Goal: Transaction & Acquisition: Purchase product/service

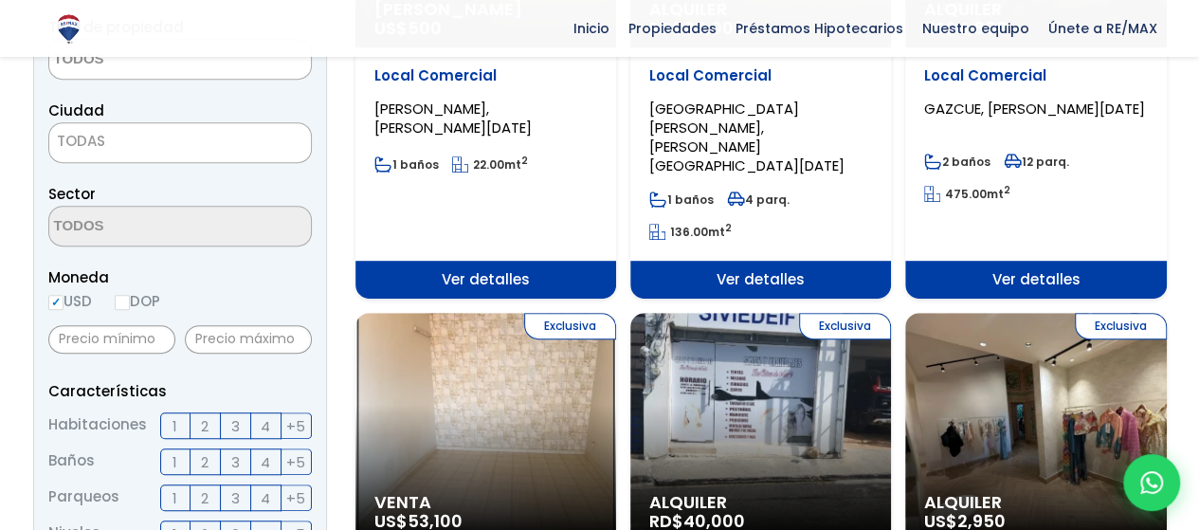
scroll to position [379, 0]
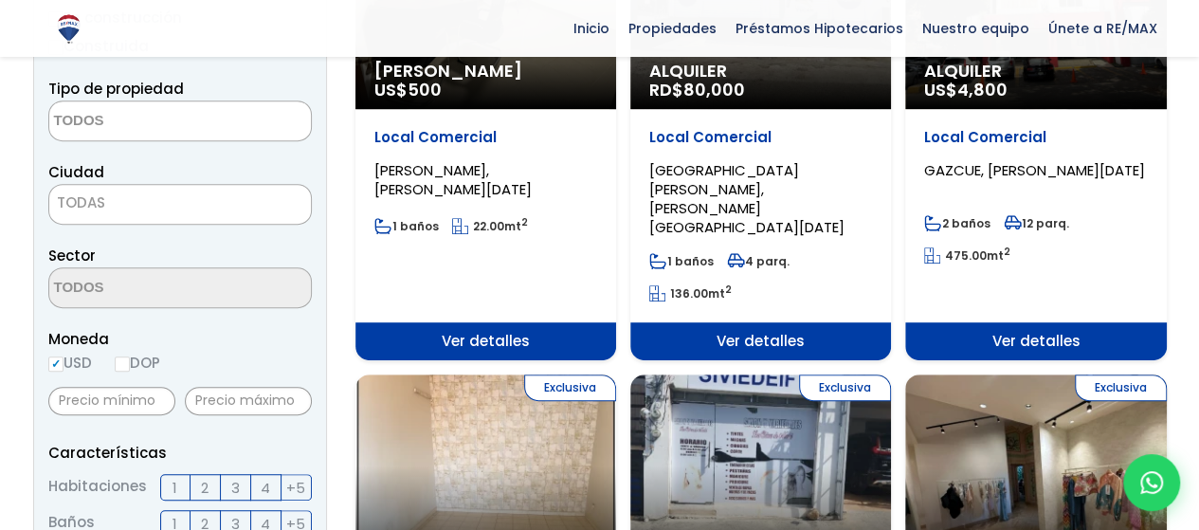
click at [259, 125] on span at bounding box center [179, 120] width 263 height 41
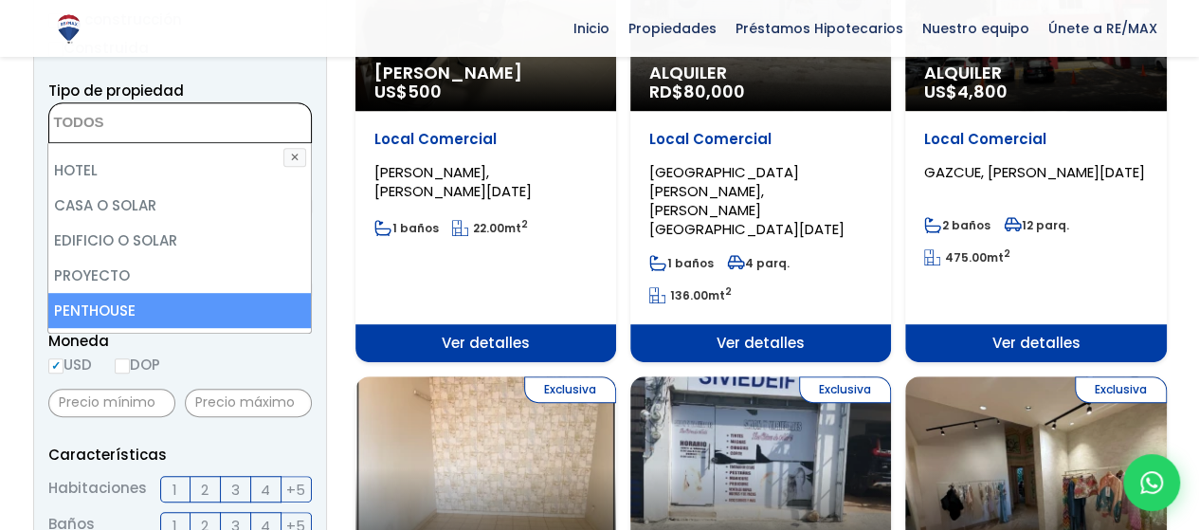
scroll to position [277, 0]
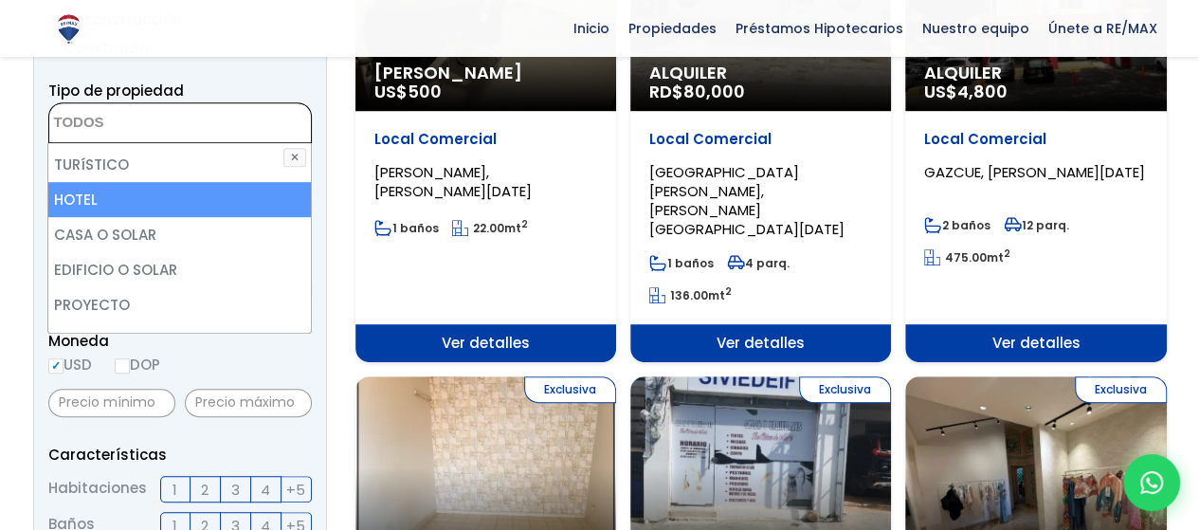
click at [164, 207] on li "HOTEL" at bounding box center [179, 199] width 263 height 35
select select "hotel"
click at [224, 191] on li "HOTEL" at bounding box center [179, 199] width 263 height 35
click at [231, 209] on li "HOTEL" at bounding box center [179, 199] width 263 height 35
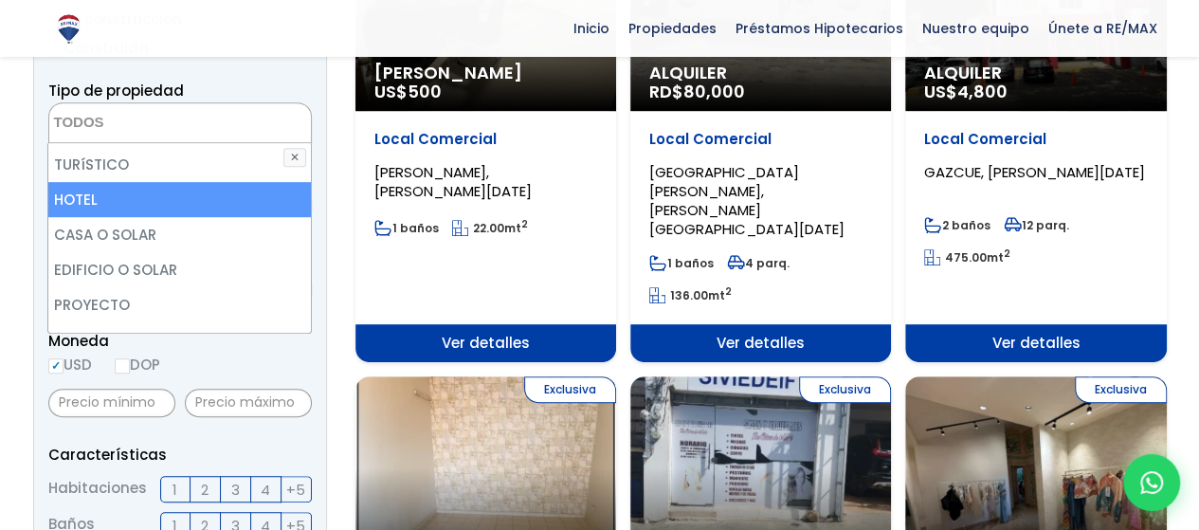
select select "hotel"
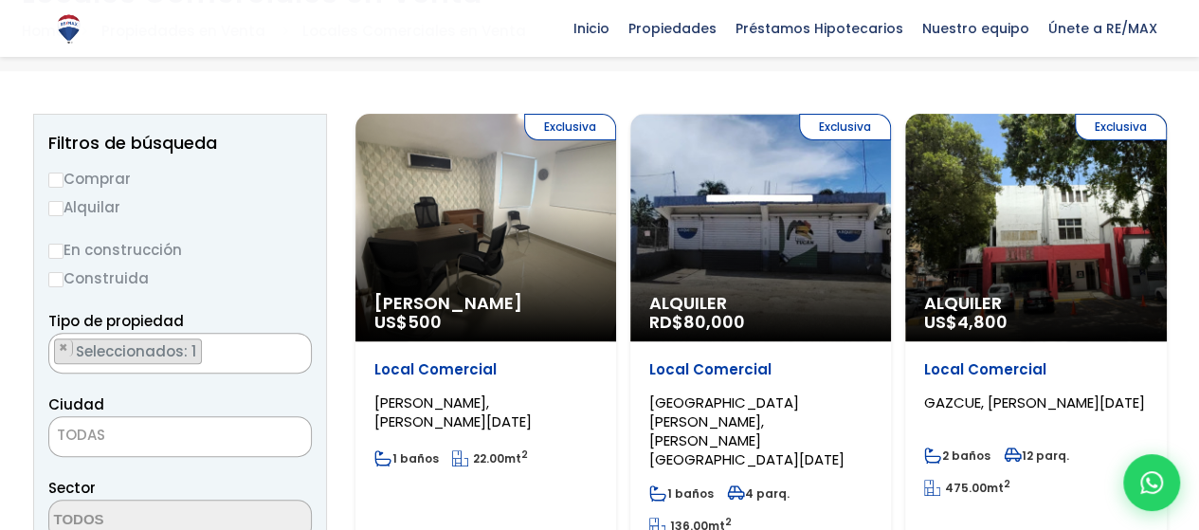
scroll to position [176, 0]
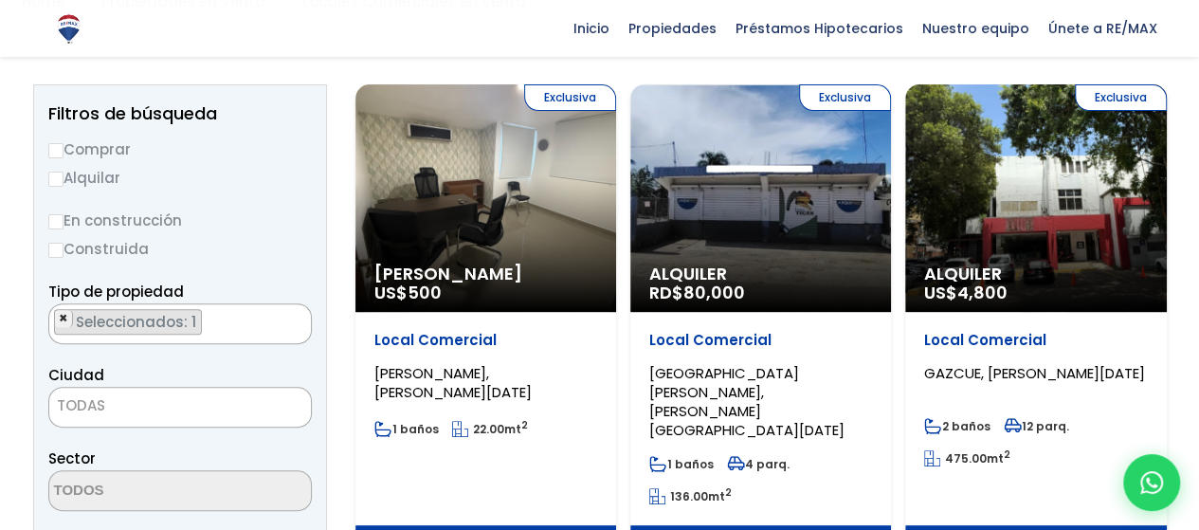
click at [61, 314] on span "×" at bounding box center [63, 318] width 9 height 17
select select
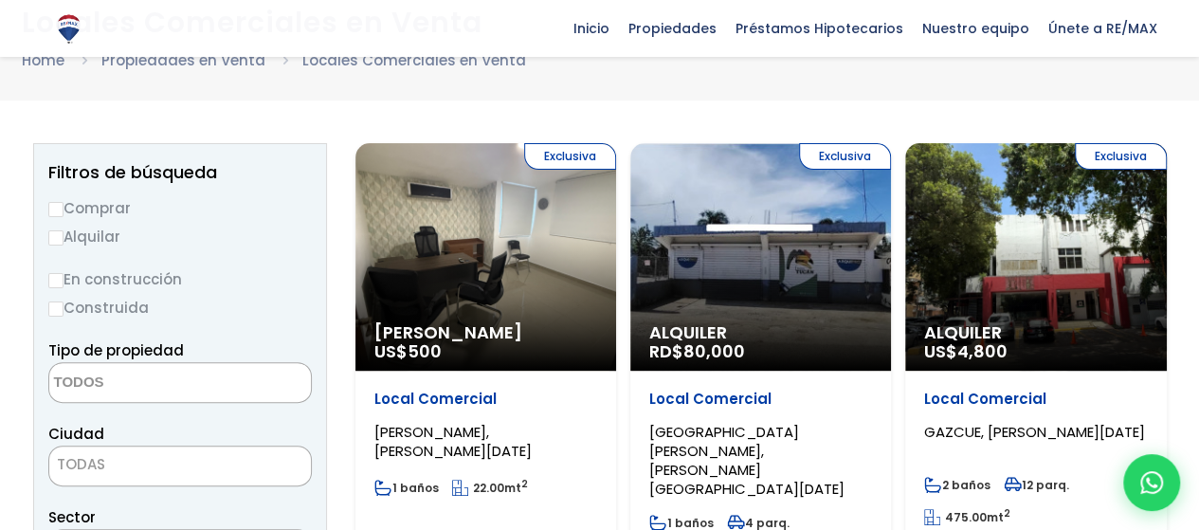
scroll to position [82, 0]
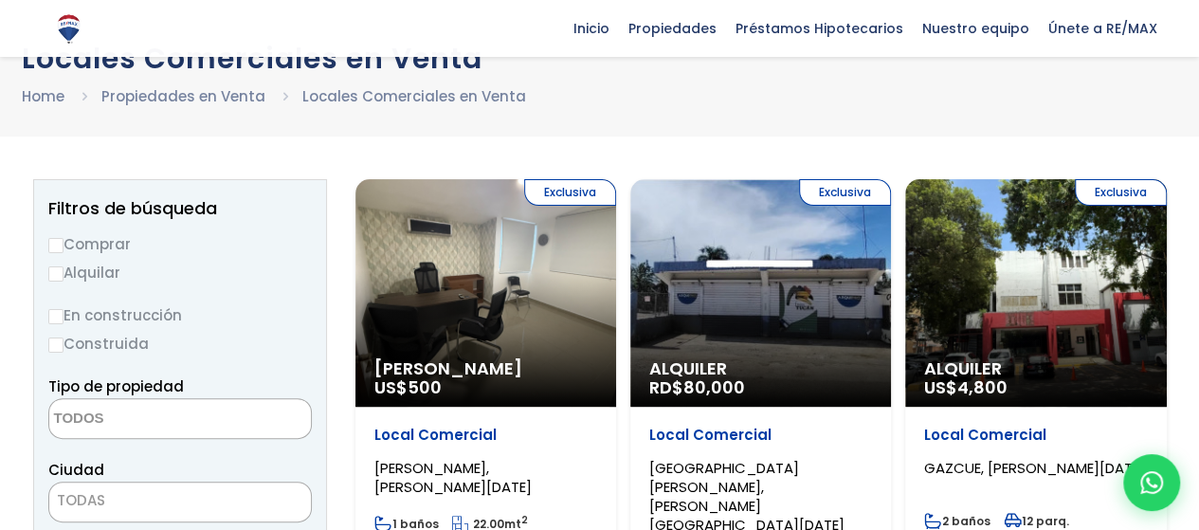
click at [60, 235] on label "Comprar" at bounding box center [179, 244] width 263 height 24
click at [60, 238] on input "Comprar" at bounding box center [55, 245] width 15 height 15
radio input "true"
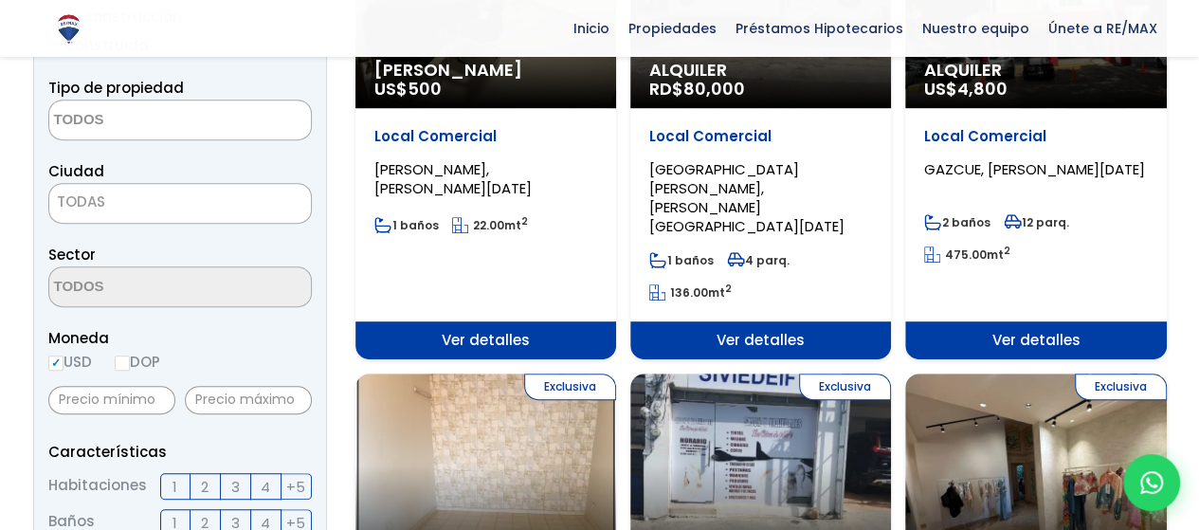
scroll to position [271, 0]
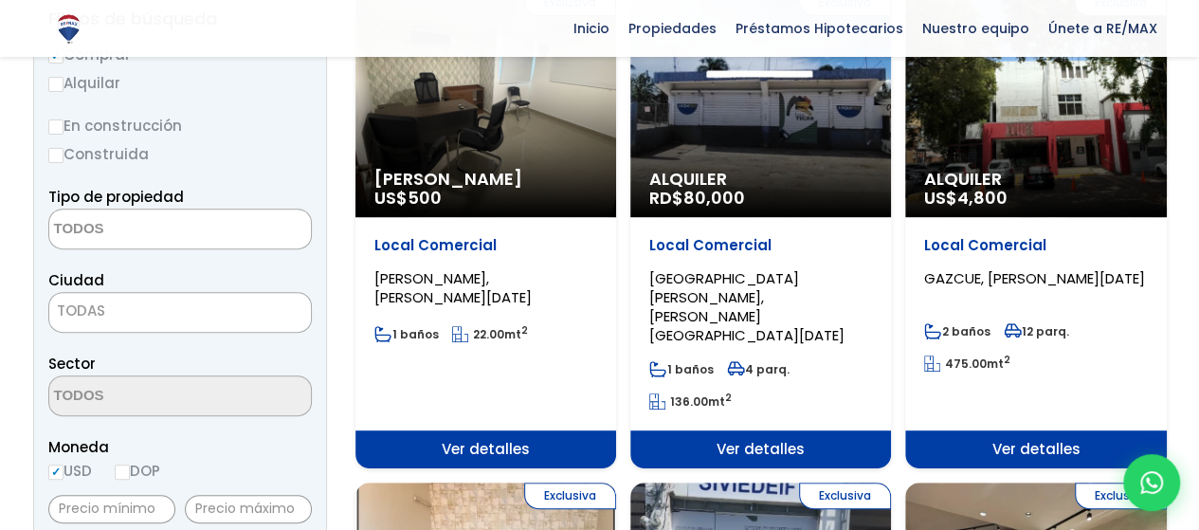
click at [193, 209] on textarea "Search" at bounding box center [141, 229] width 184 height 41
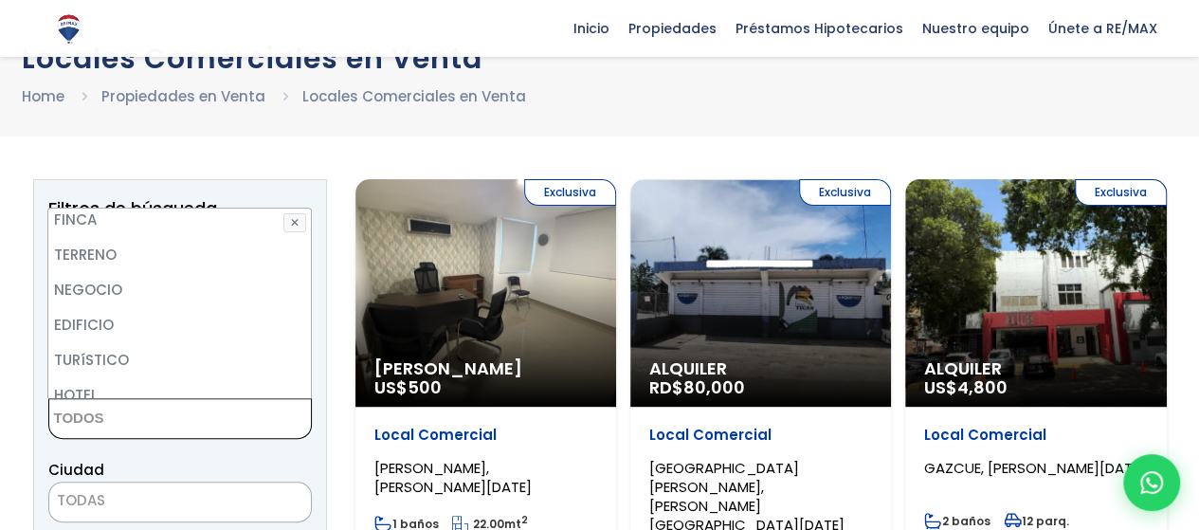
scroll to position [133, 0]
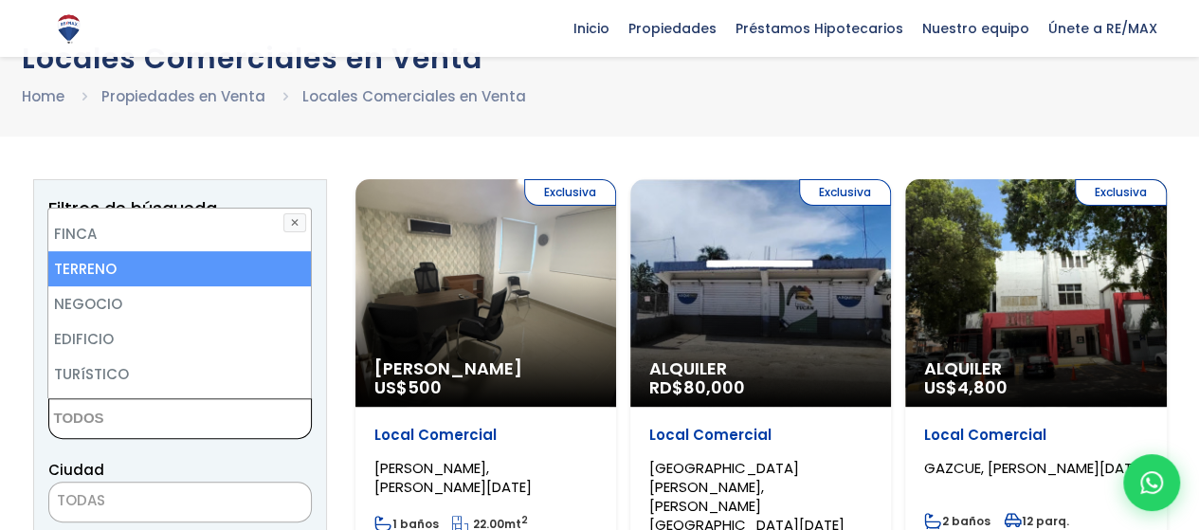
click at [191, 267] on li "TERRENO" at bounding box center [179, 268] width 263 height 35
select select "land"
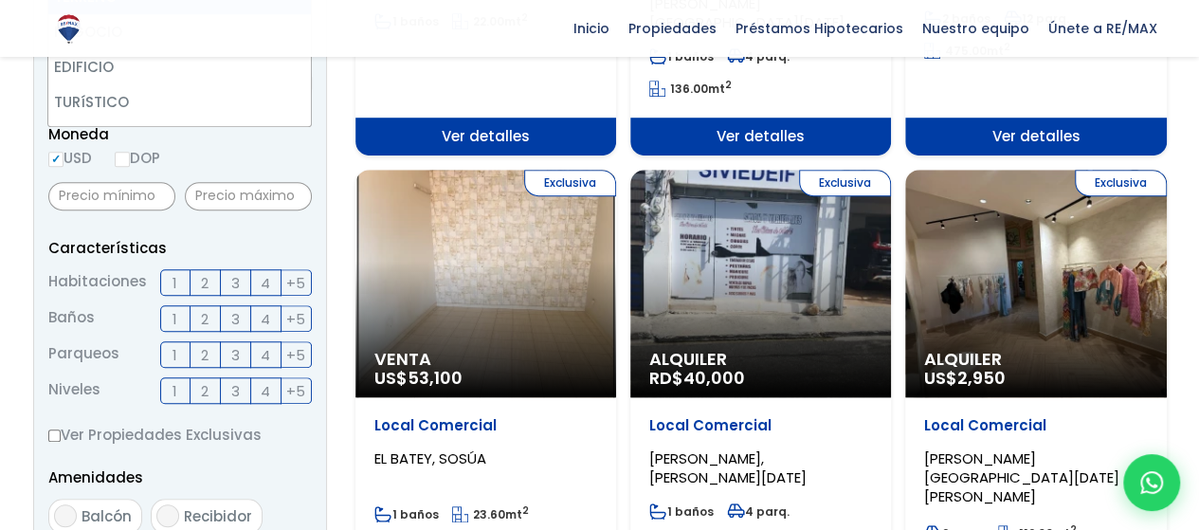
scroll to position [840, 0]
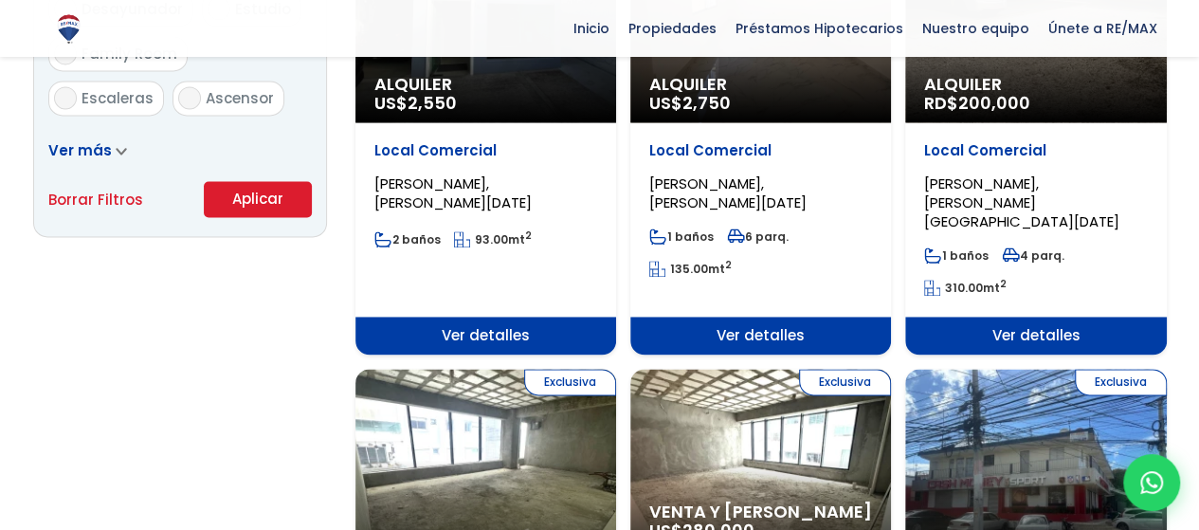
scroll to position [1314, 0]
click at [252, 194] on button "Aplicar" at bounding box center [258, 199] width 108 height 36
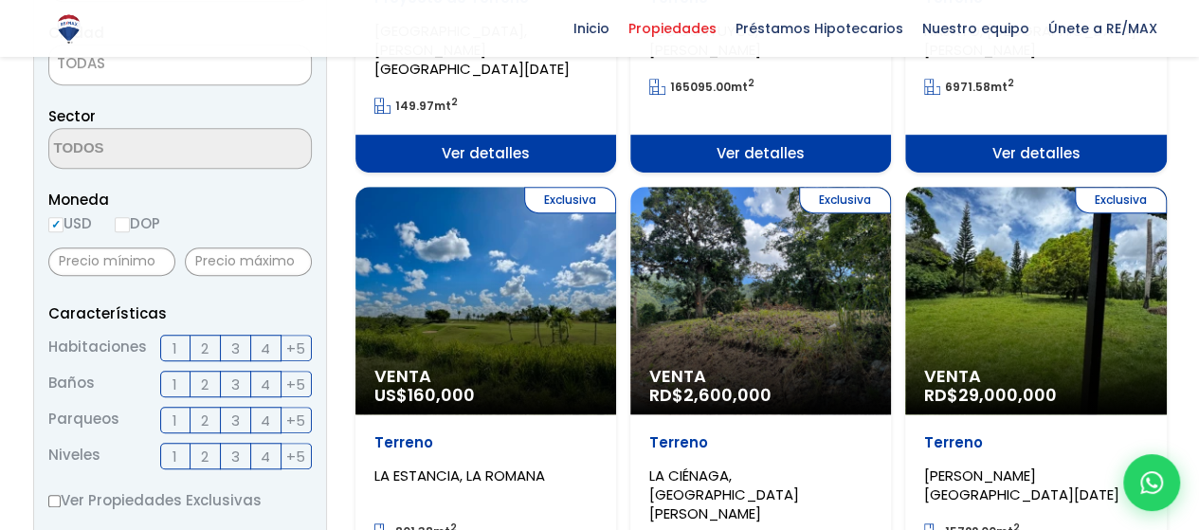
scroll to position [569, 0]
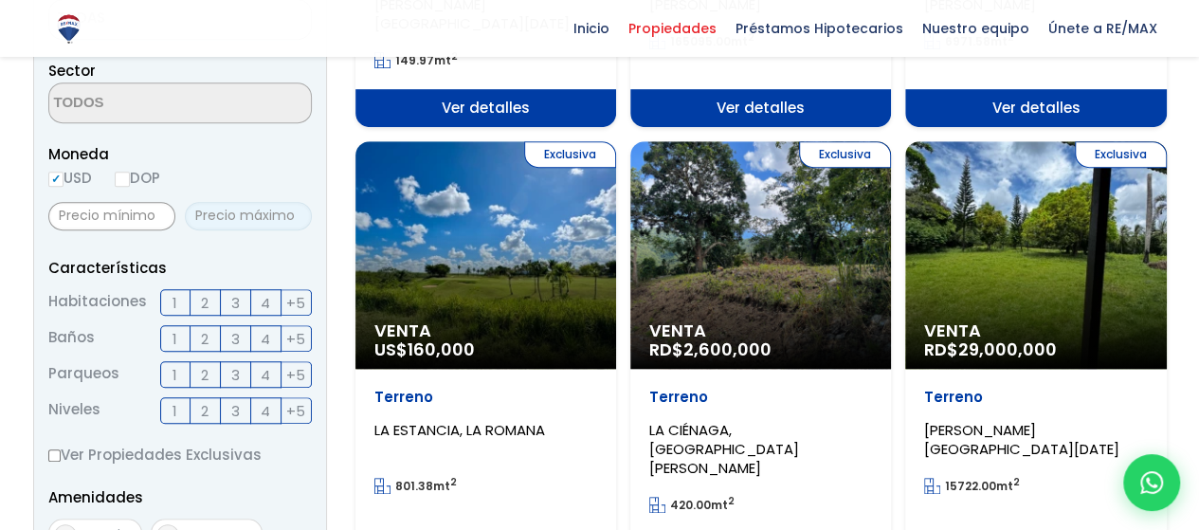
click at [254, 221] on input "text" at bounding box center [248, 216] width 127 height 28
click at [122, 180] on input "DOP" at bounding box center [122, 179] width 15 height 15
radio input "true"
click at [233, 220] on input "text" at bounding box center [248, 216] width 127 height 28
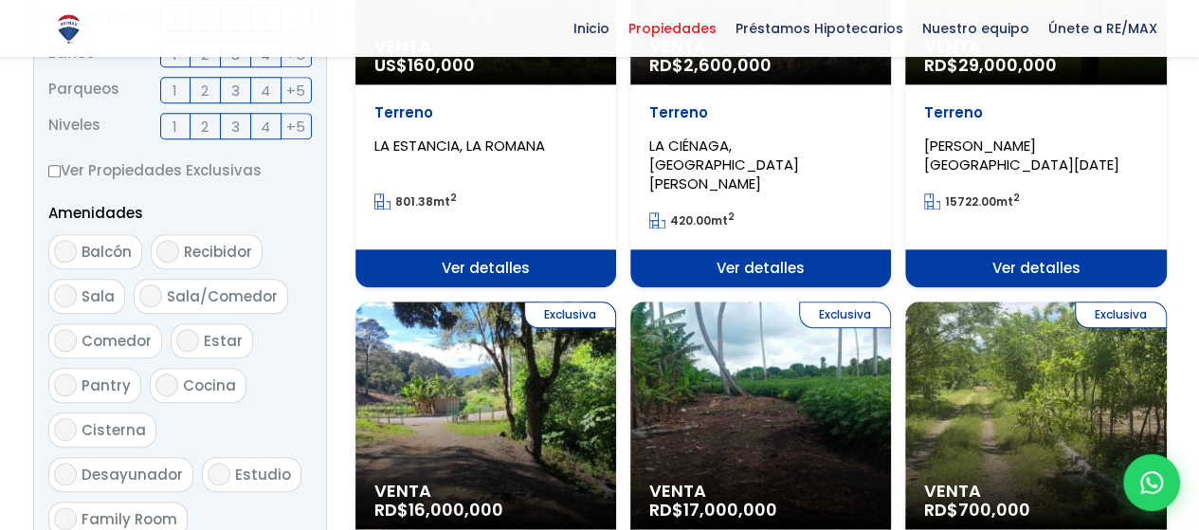
scroll to position [1043, 0]
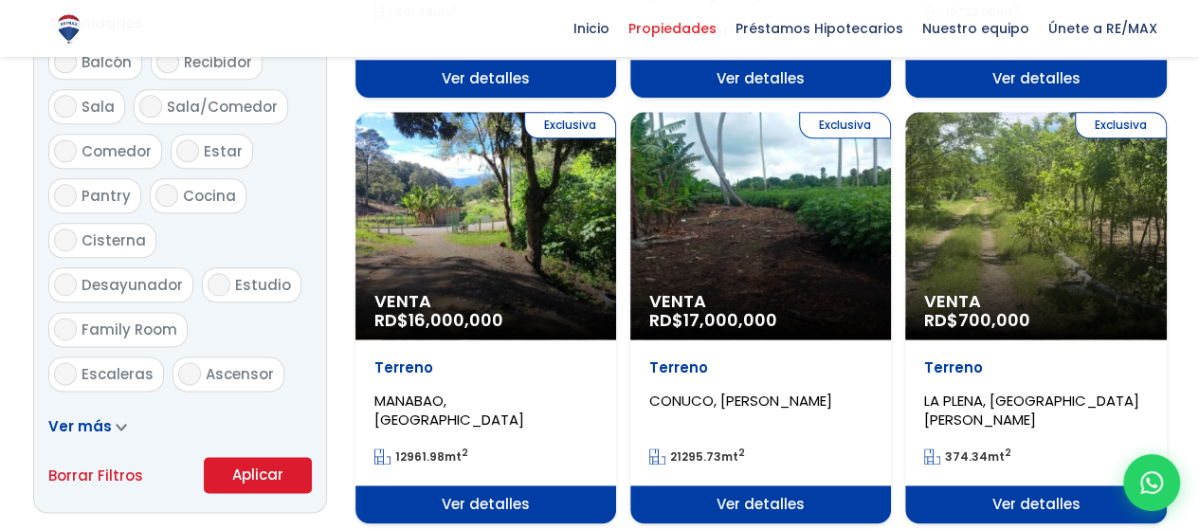
type input "2,000,000"
click at [283, 481] on button "Aplicar" at bounding box center [258, 475] width 108 height 36
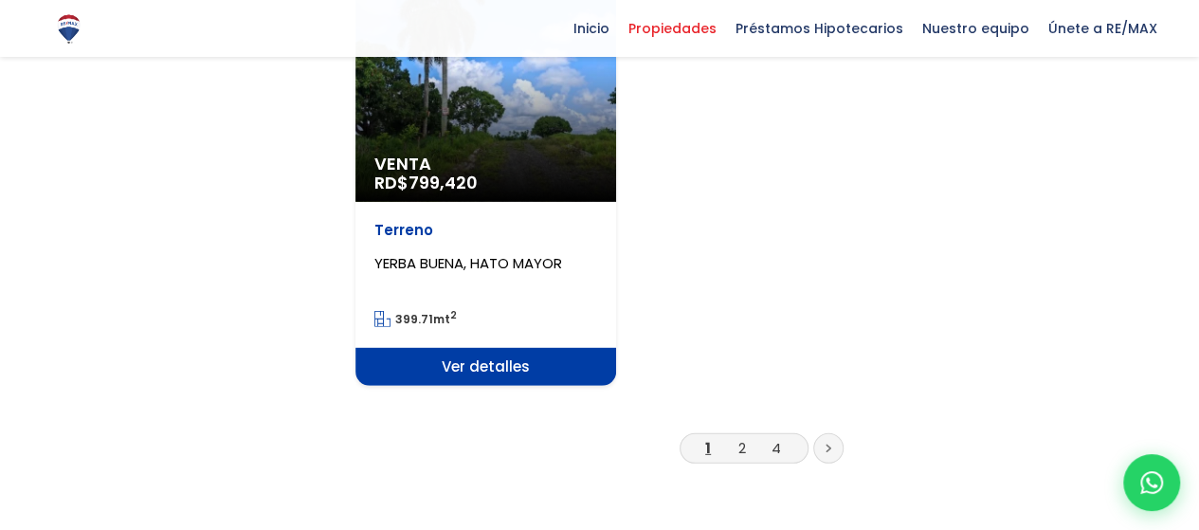
scroll to position [2559, 0]
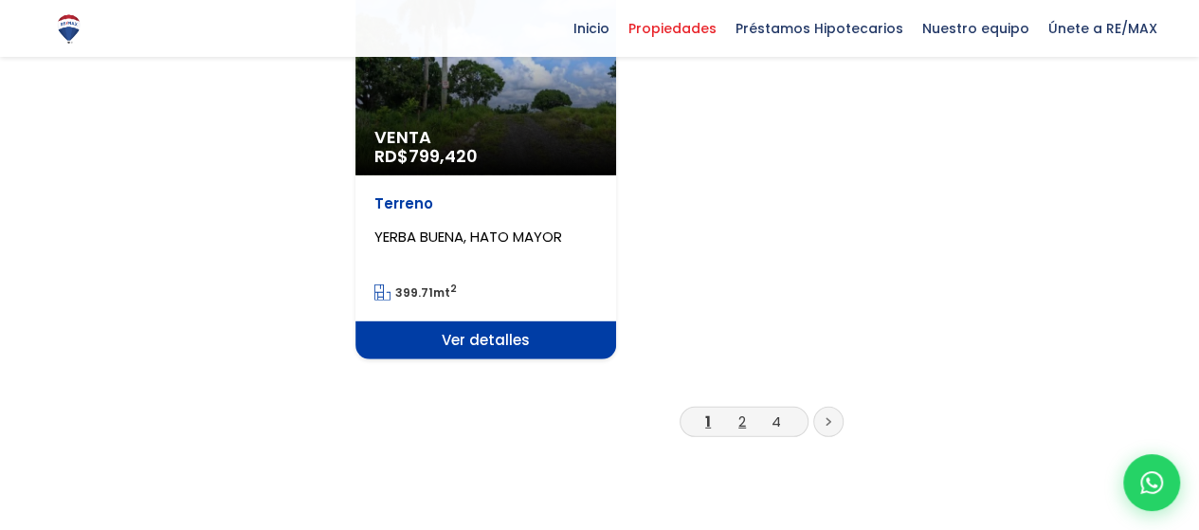
click at [741, 411] on link "2" at bounding box center [742, 421] width 8 height 20
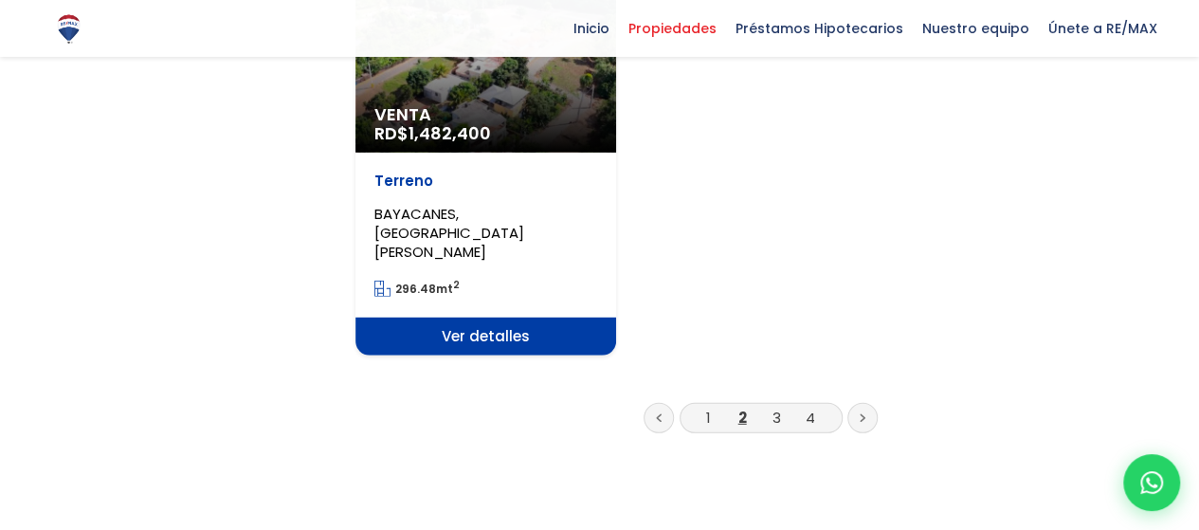
scroll to position [2654, 0]
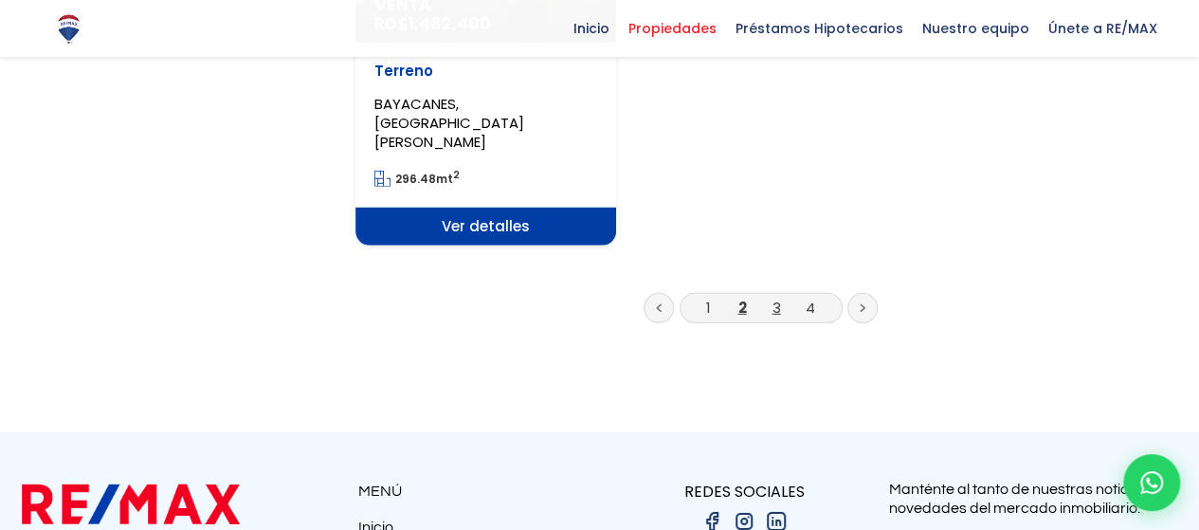
click at [777, 298] on link "3" at bounding box center [776, 308] width 9 height 20
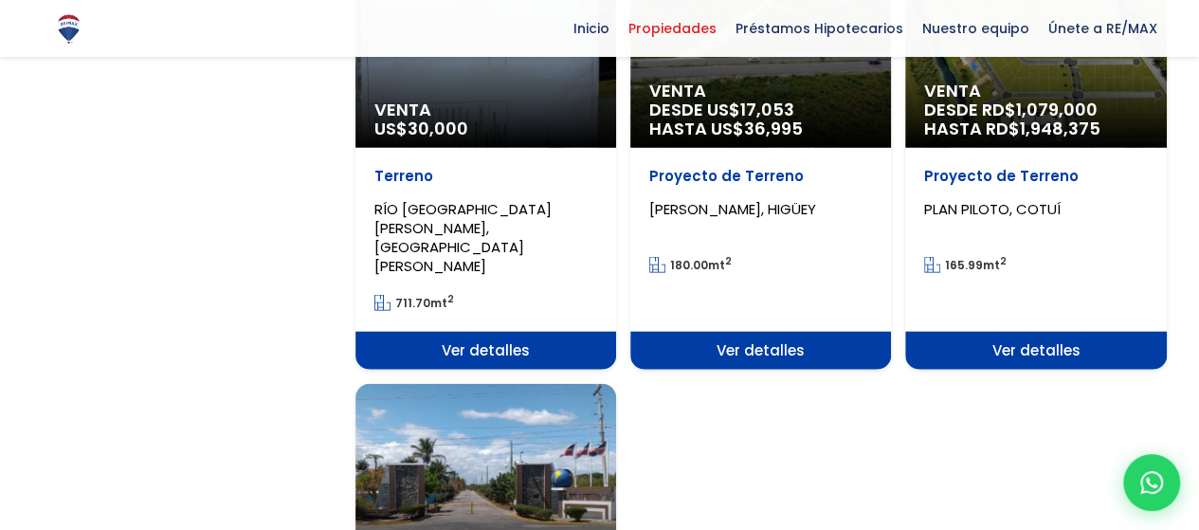
scroll to position [2559, 0]
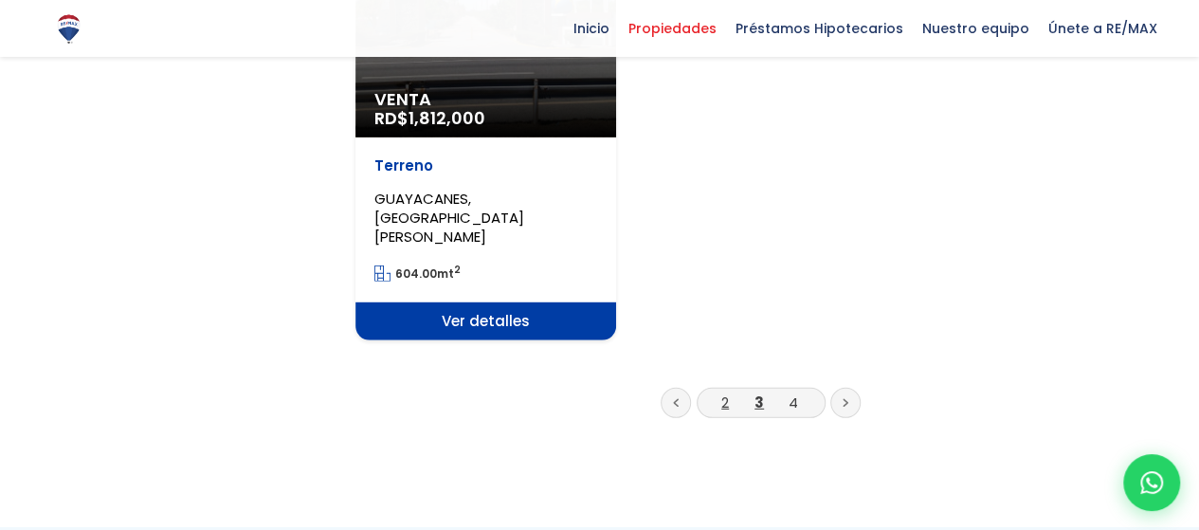
click at [726, 392] on link "2" at bounding box center [725, 402] width 8 height 20
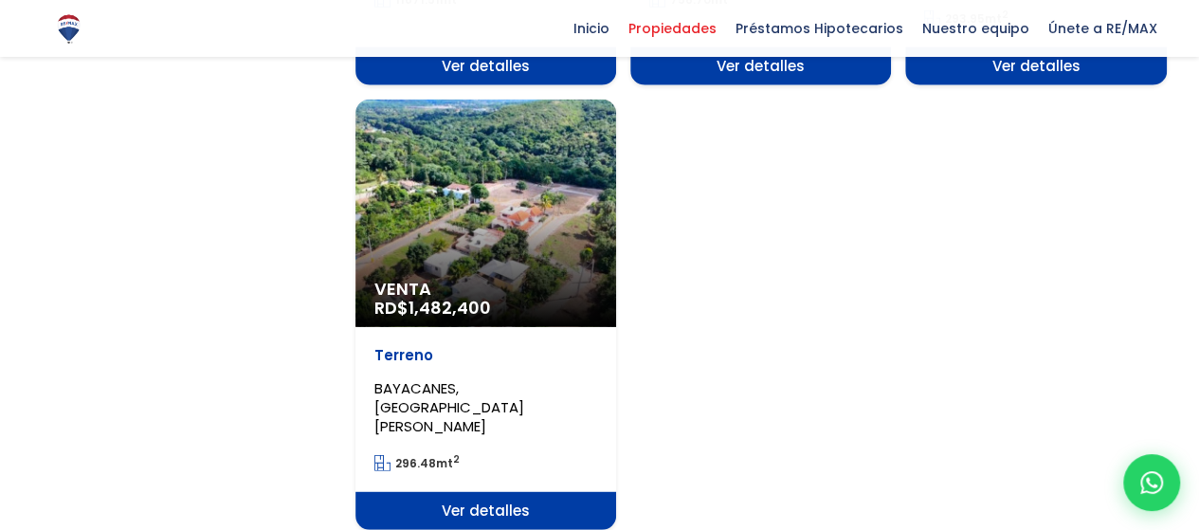
scroll to position [2370, 0]
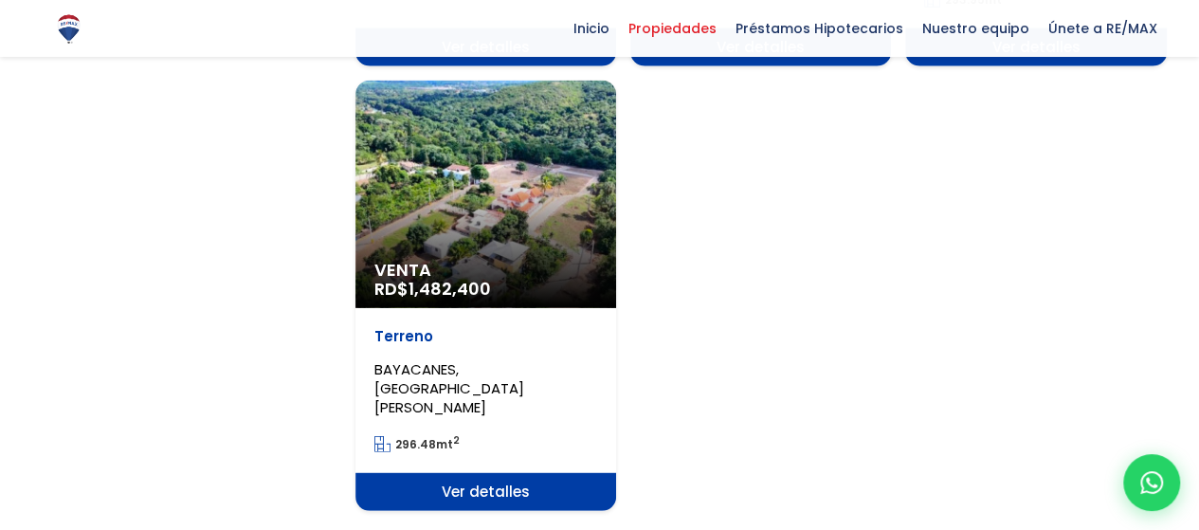
click at [497, 194] on div "Venta RD$ 1,482,400" at bounding box center [485, 194] width 261 height 227
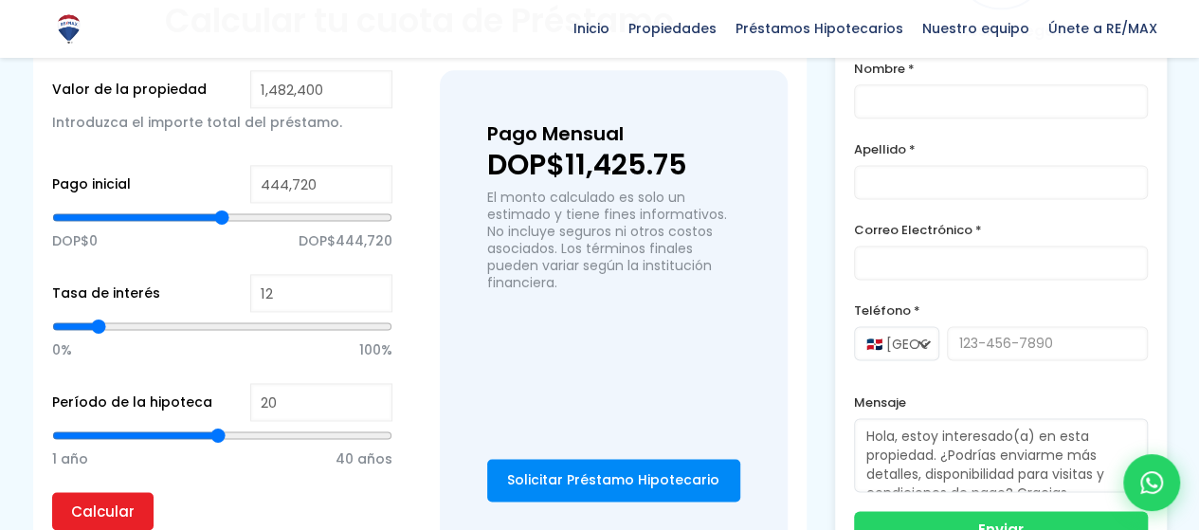
scroll to position [1327, 0]
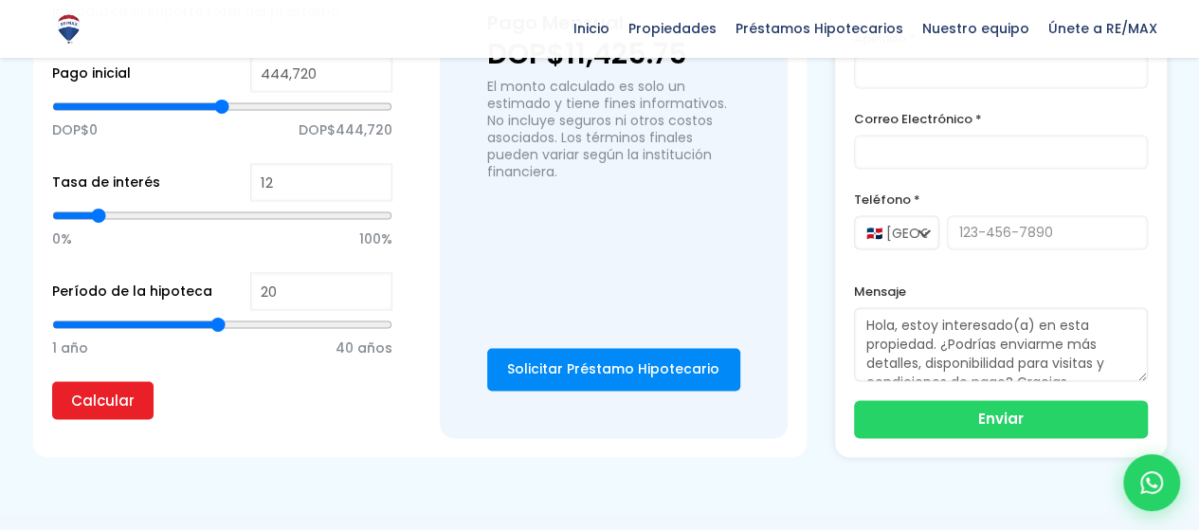
type input "19"
type input "18"
type input "17"
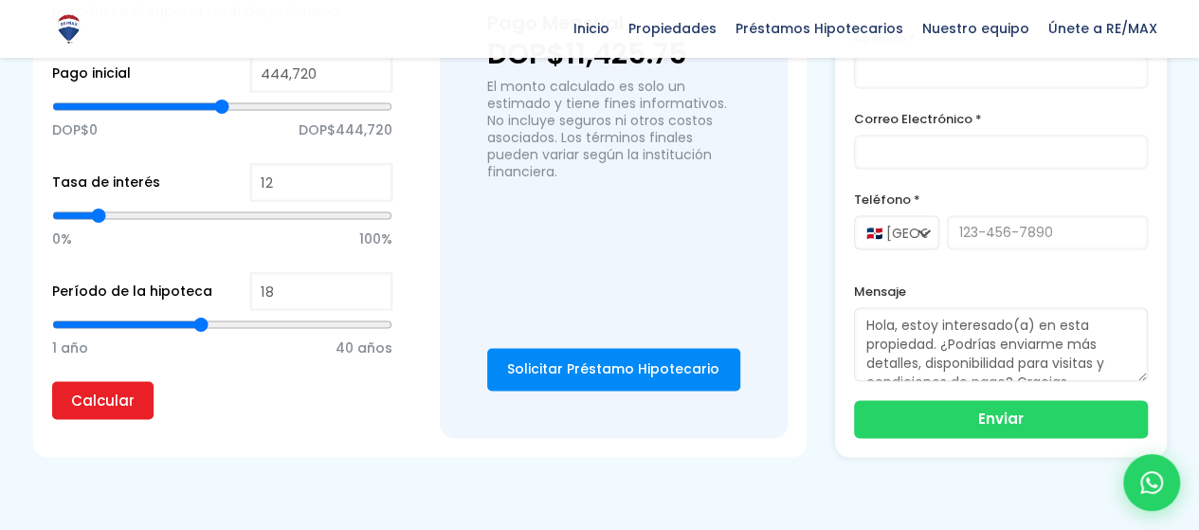
type input "17"
type input "16"
type input "15"
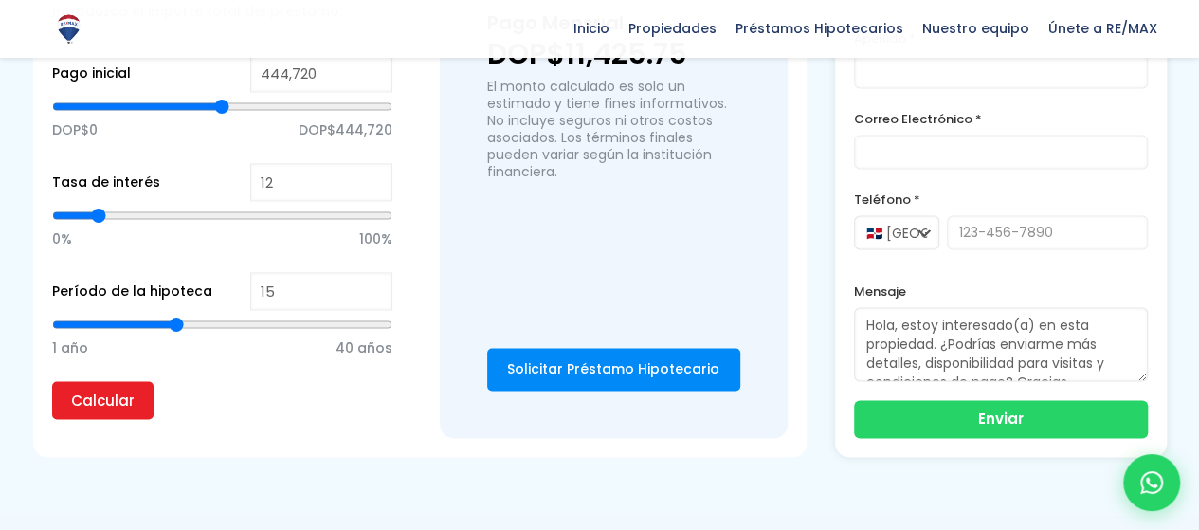
type input "14"
type input "13"
type input "12"
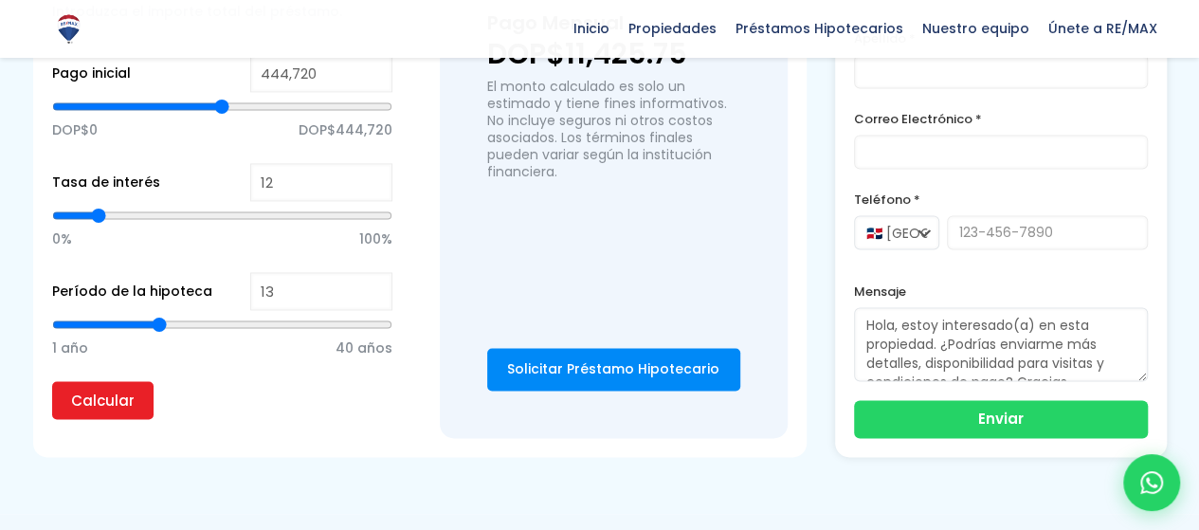
type input "12"
type input "11"
type input "10"
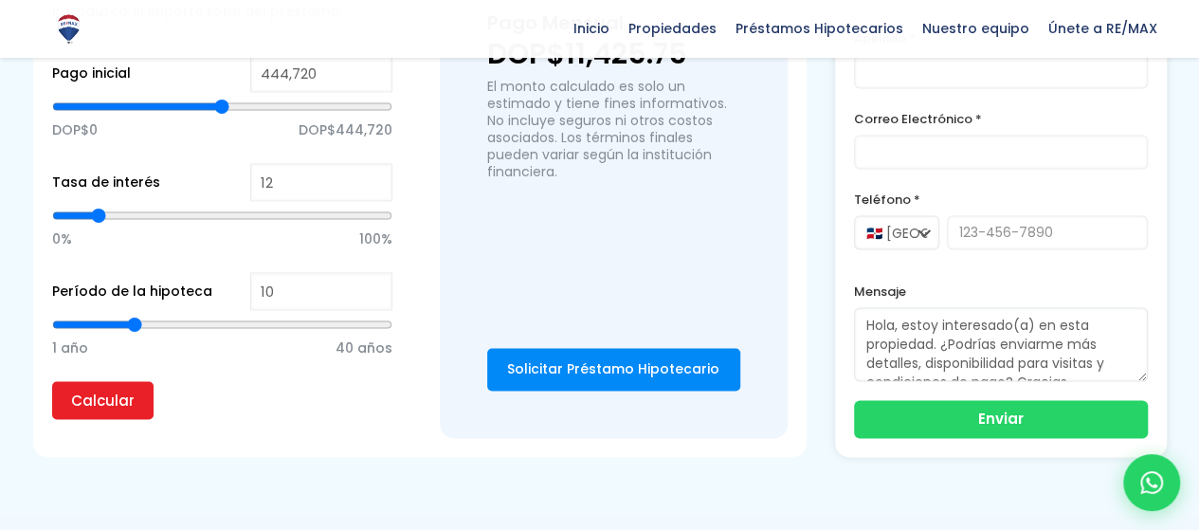
type input "9"
type input "8"
type input "7"
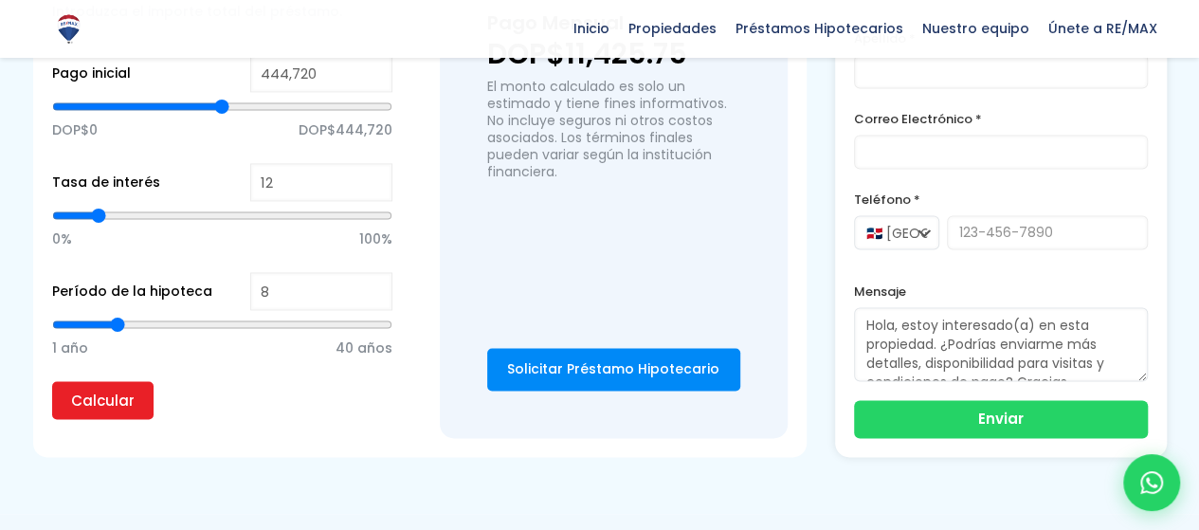
type input "7"
type input "6"
type input "5"
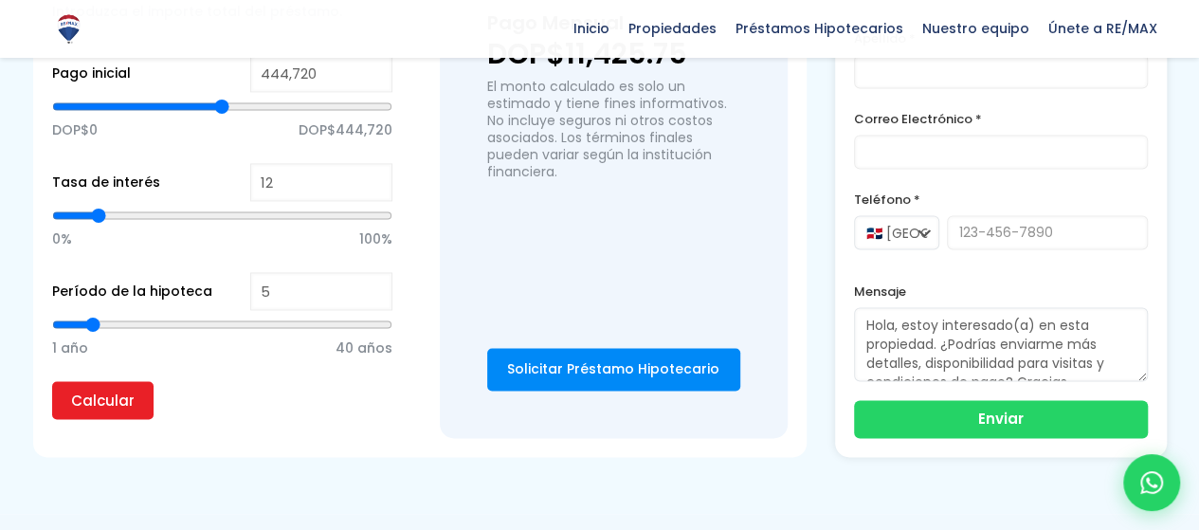
type input "4"
type input "5"
drag, startPoint x: 212, startPoint y: 325, endPoint x: 91, endPoint y: 325, distance: 121.3
type input "5"
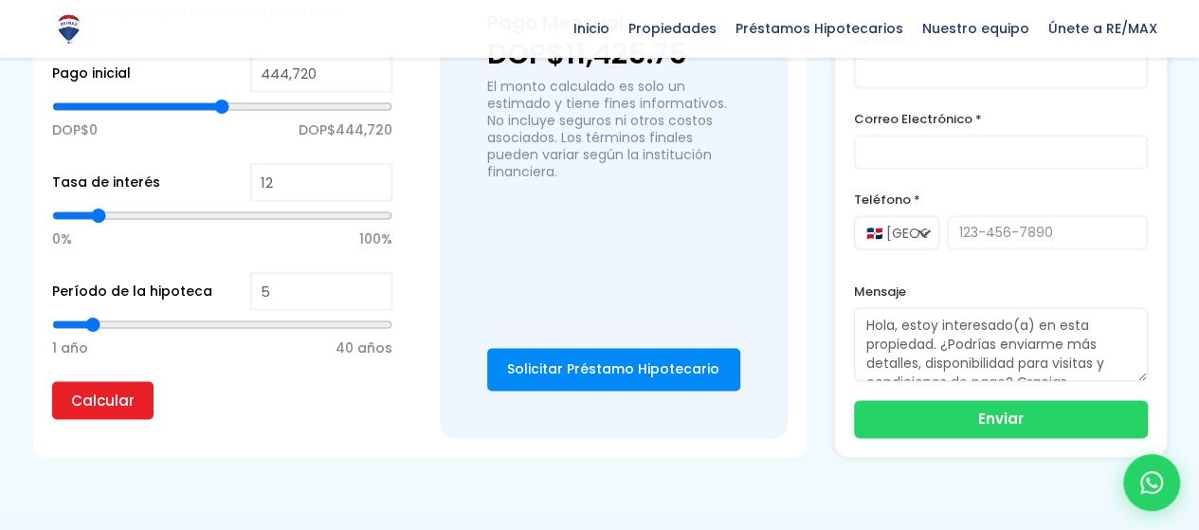
click at [91, 325] on input "range" at bounding box center [222, 324] width 340 height 19
click at [97, 387] on input "Calcular" at bounding box center [102, 400] width 101 height 38
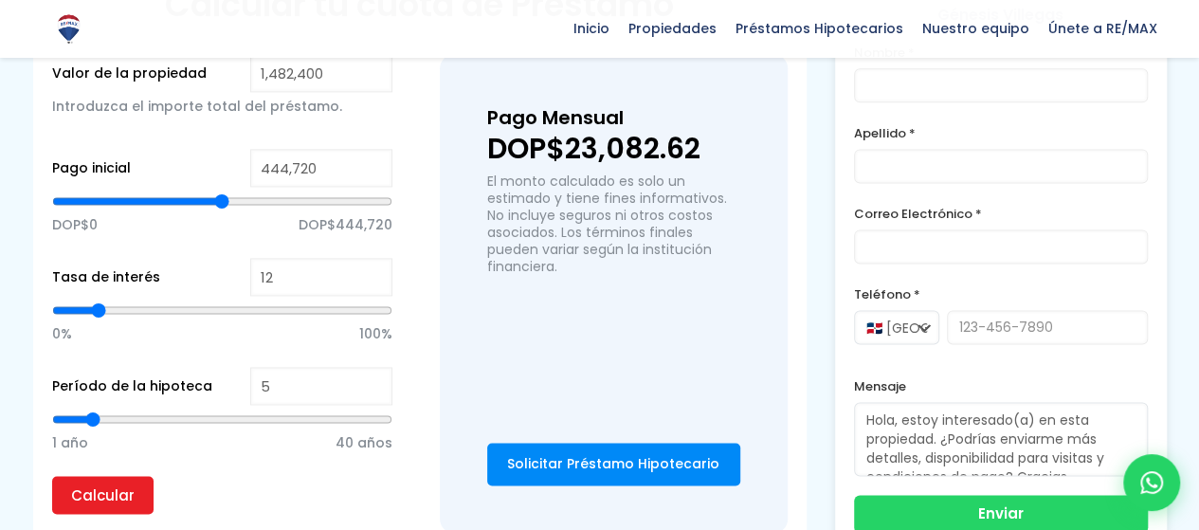
type input "4"
type input "3"
type input "2"
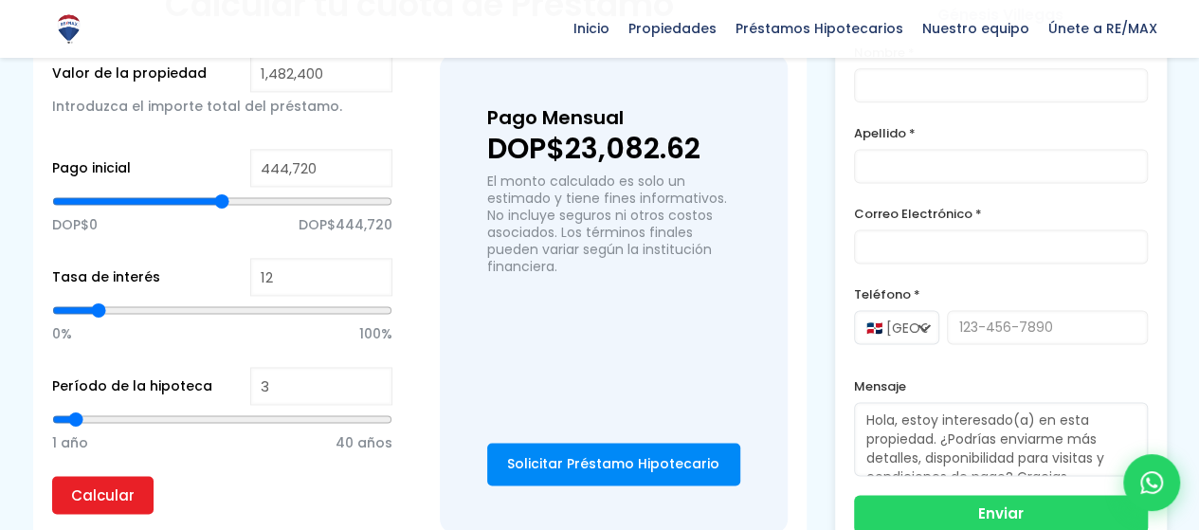
type input "2"
type input "1"
drag, startPoint x: 85, startPoint y: 417, endPoint x: 42, endPoint y: 420, distance: 43.7
type input "1"
click at [52, 420] on input "range" at bounding box center [222, 418] width 340 height 19
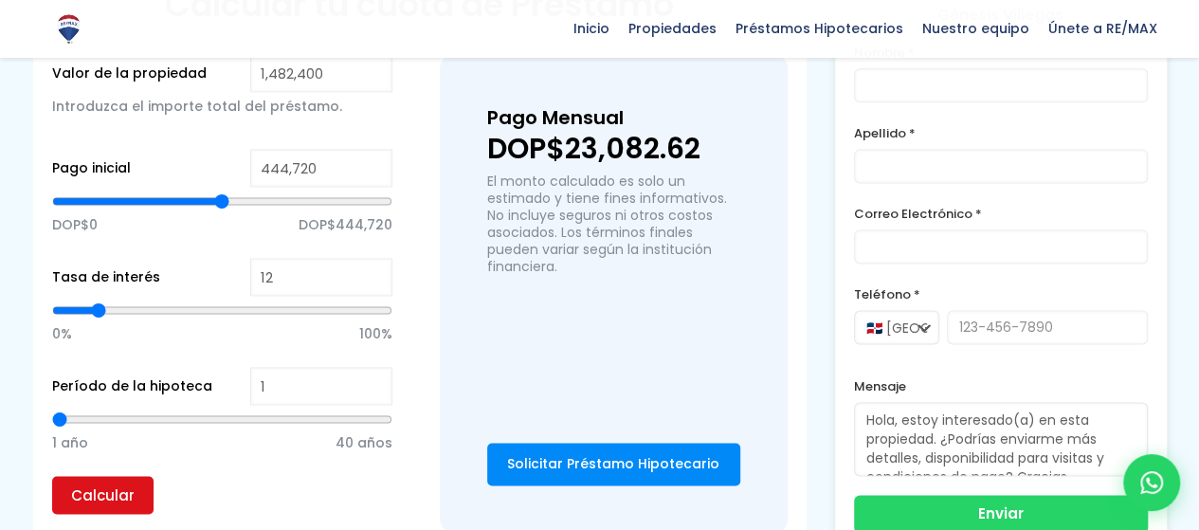
click at [117, 492] on input "Calcular" at bounding box center [102, 495] width 101 height 38
type input "2"
type input "3"
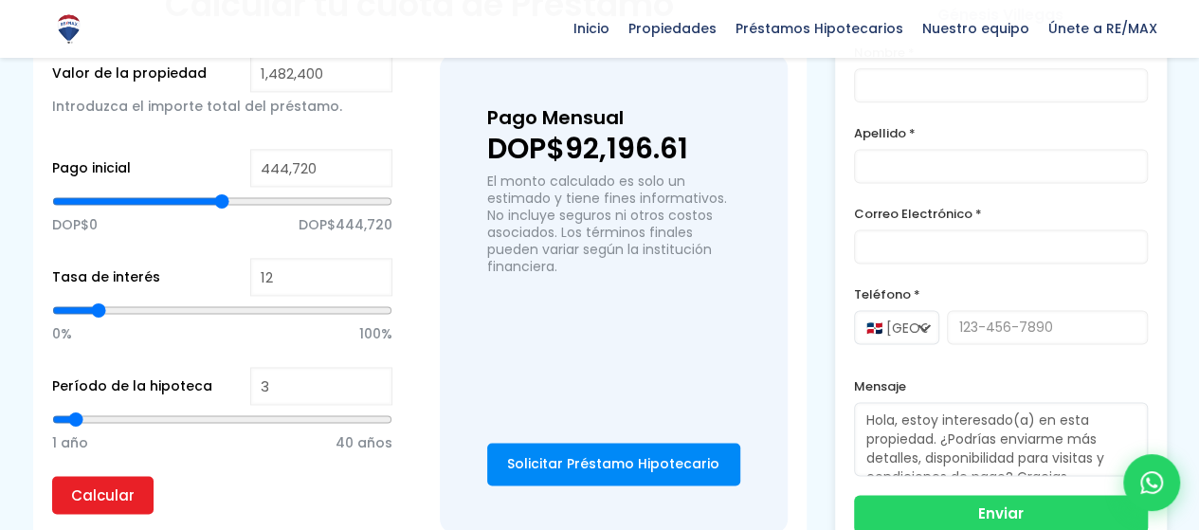
type input "4"
type input "5"
type input "6"
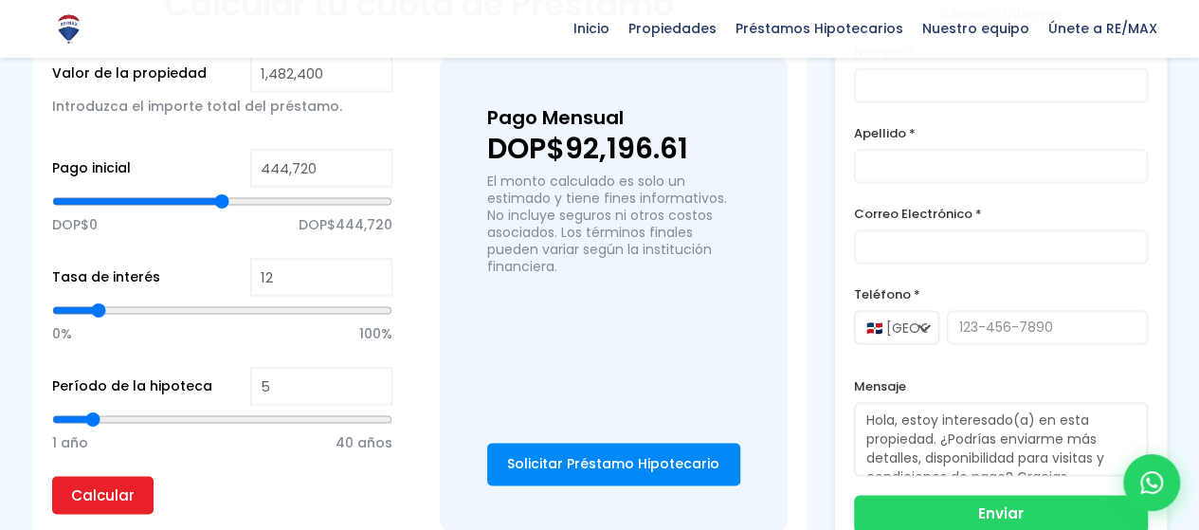
type input "6"
type input "5"
drag, startPoint x: 59, startPoint y: 420, endPoint x: 93, endPoint y: 418, distance: 34.2
type input "5"
click at [93, 418] on input "range" at bounding box center [222, 418] width 340 height 19
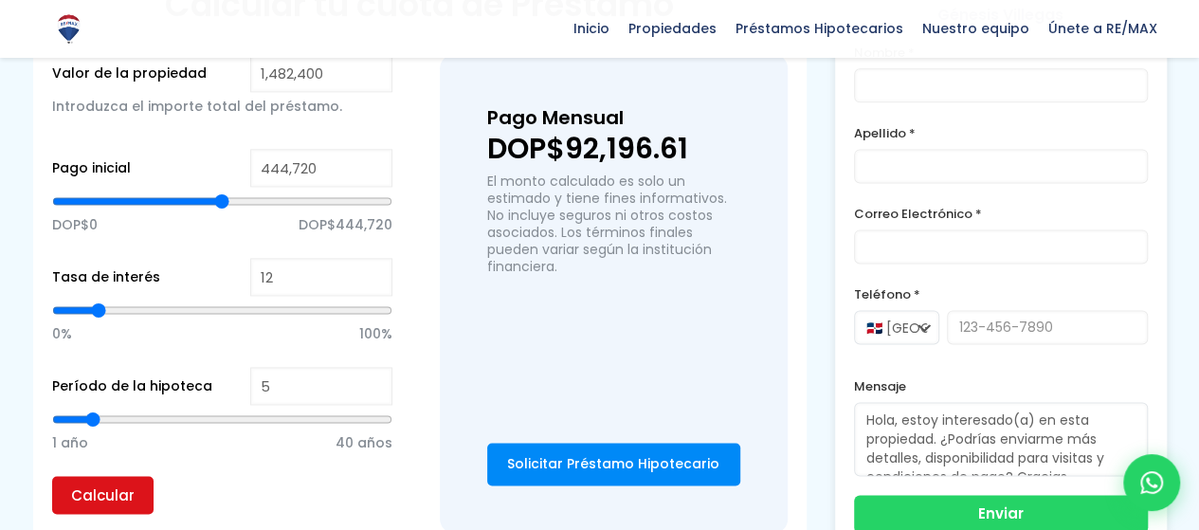
click at [88, 482] on input "Calcular" at bounding box center [102, 495] width 101 height 38
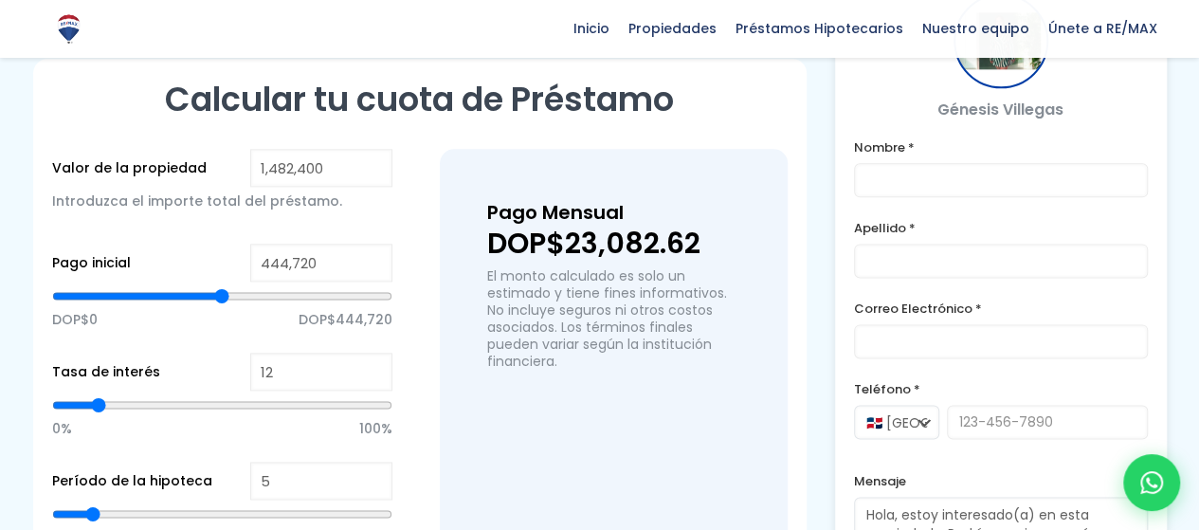
type input "752,782"
type input "752782"
type input "764,297"
type input "764297"
type input "778,691"
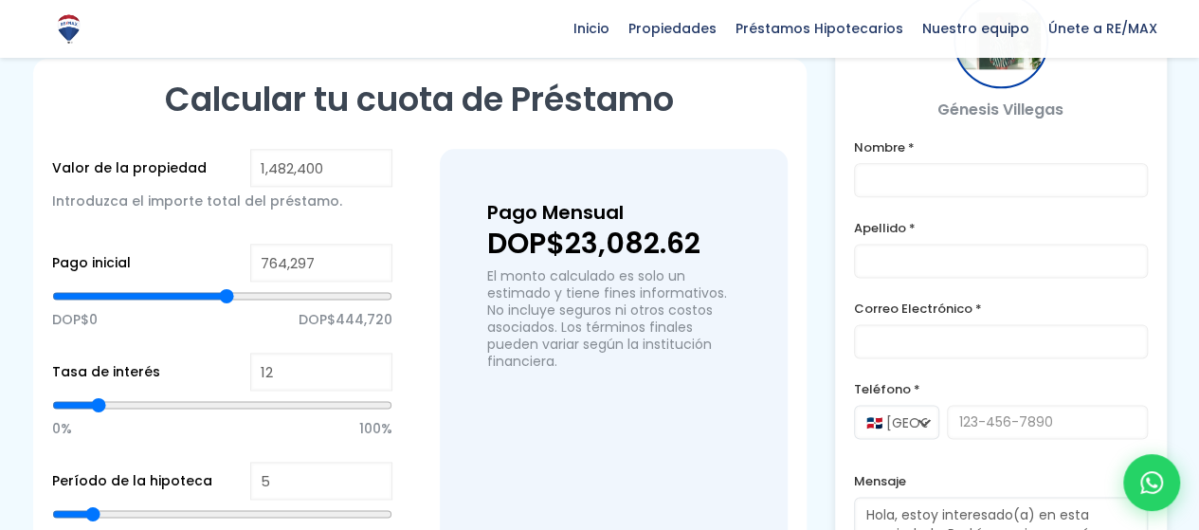
type input "778691"
type input "787,327"
type input "787327"
type input "795,963"
type input "795963"
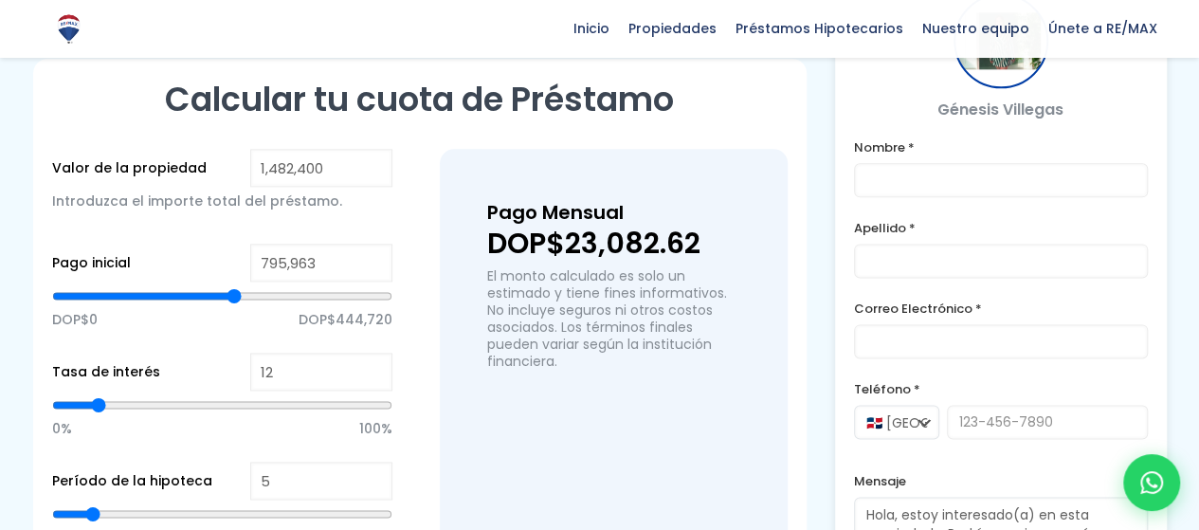
type input "801,720"
type input "801720"
type input "807,478"
type input "807478"
type input "813,235"
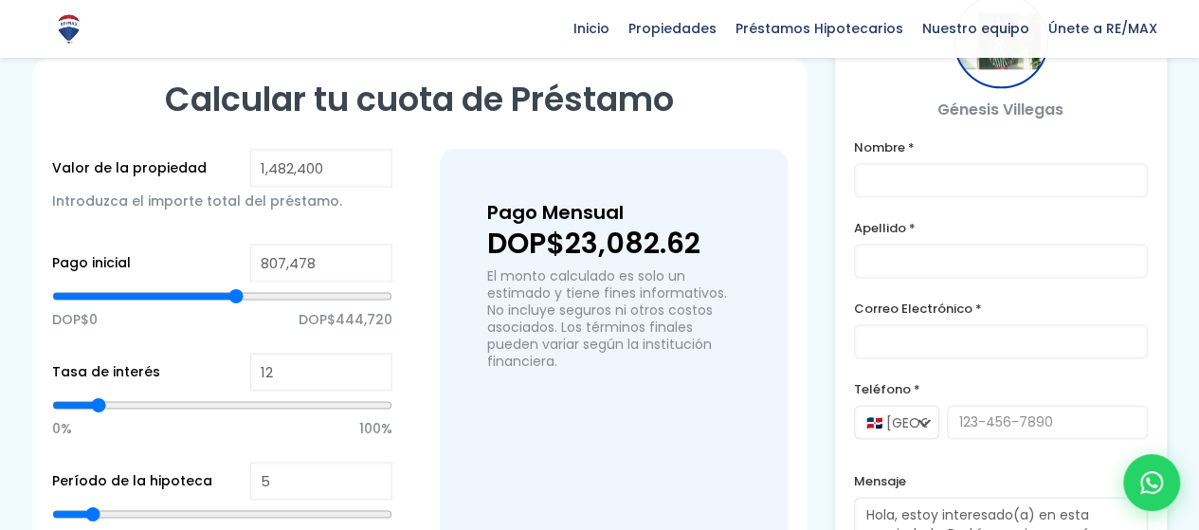
type input "813235"
type input "816,114"
type input "816114"
type input "818,993"
type input "818993"
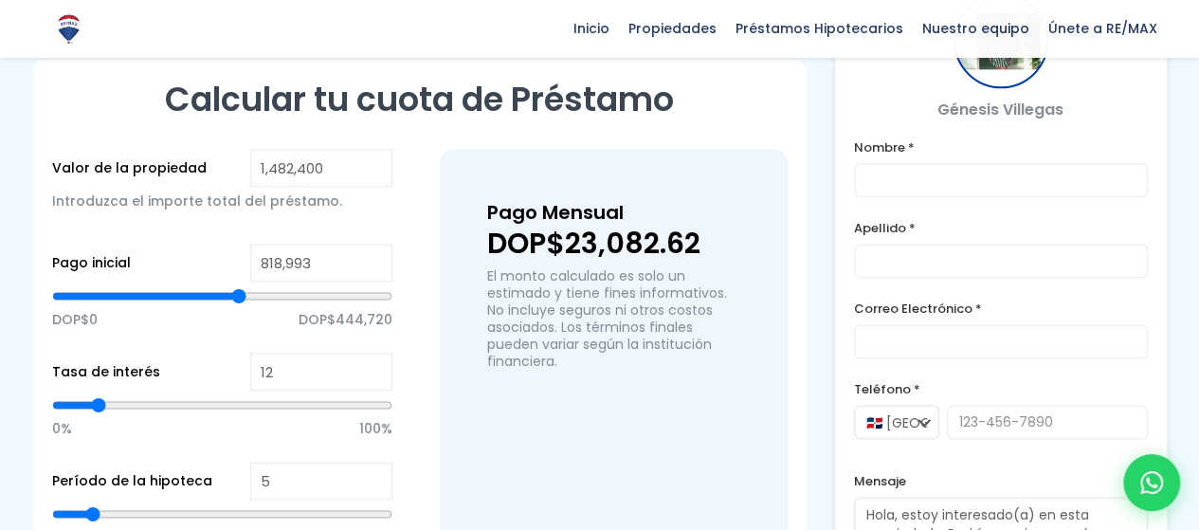
type input "824,750"
type input "824750"
type input "830,507"
type input "830507"
type input "833,386"
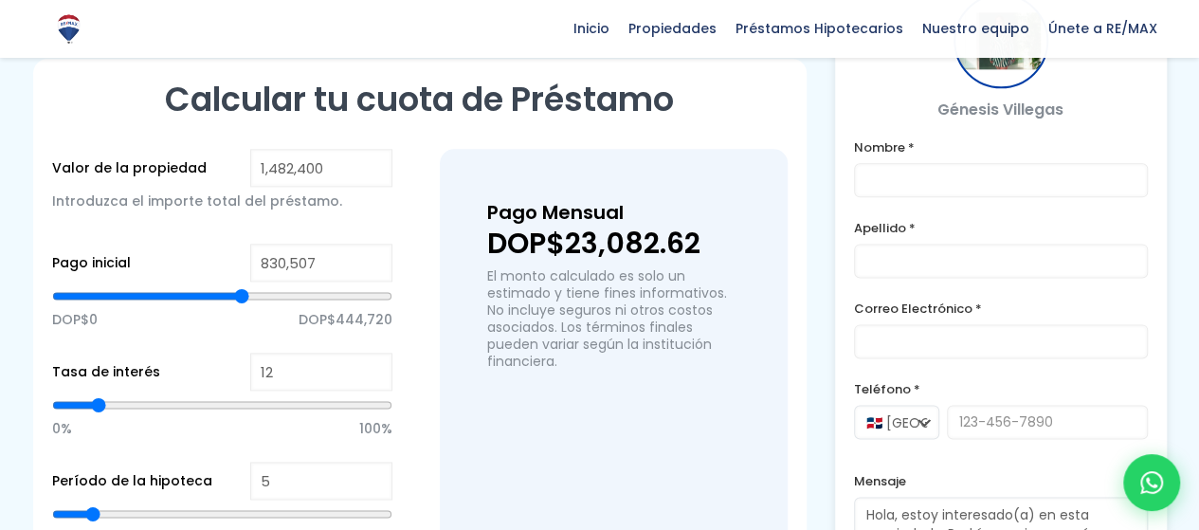
type input "833386"
type input "827,629"
type input "827629"
type input "821,871"
type input "821871"
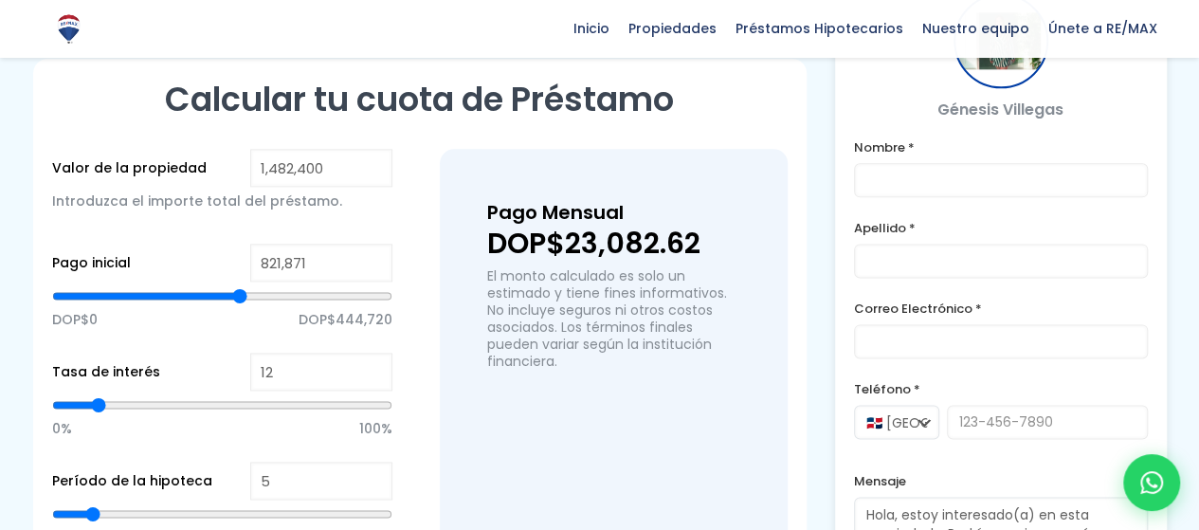
type input "816,114"
type input "816114"
type input "813,235"
type input "813235"
type input "804,599"
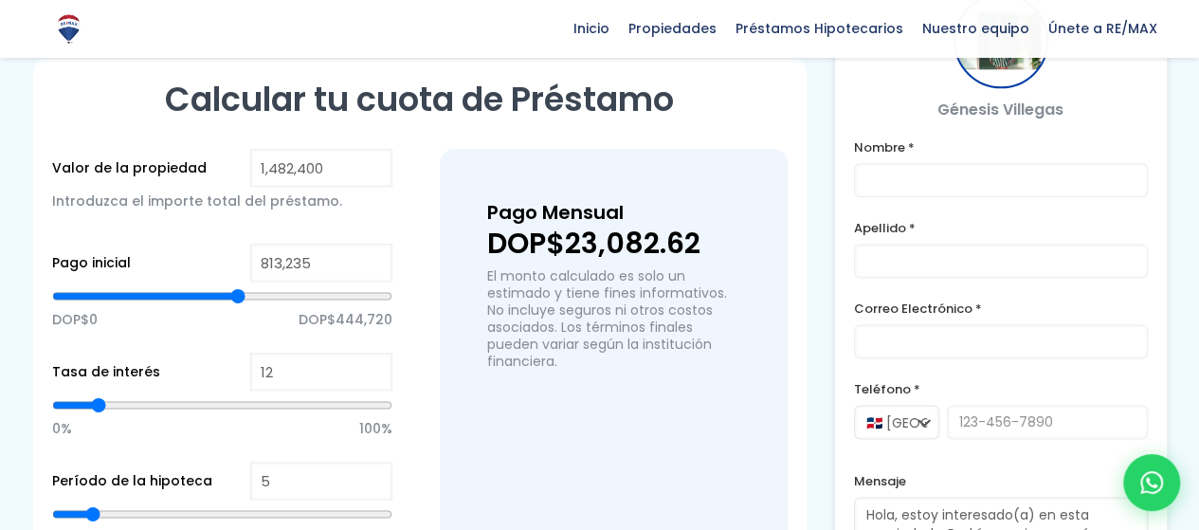
type input "804599"
type input "798,842"
type input "798842"
type input "793,084"
type input "793084"
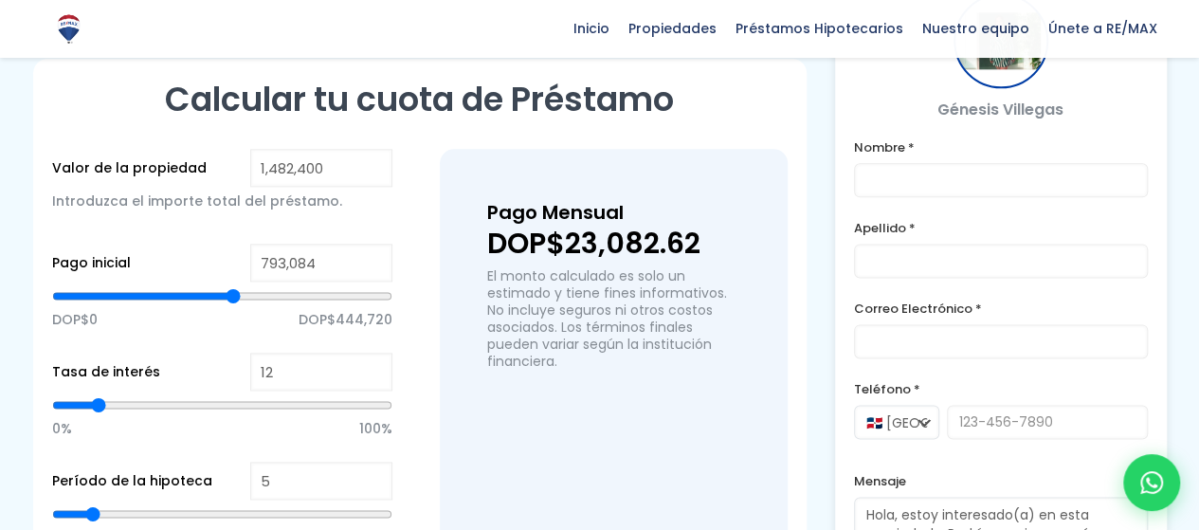
type input "787,327"
type input "787327"
type input "784,448"
type input "784448"
type input "781,569"
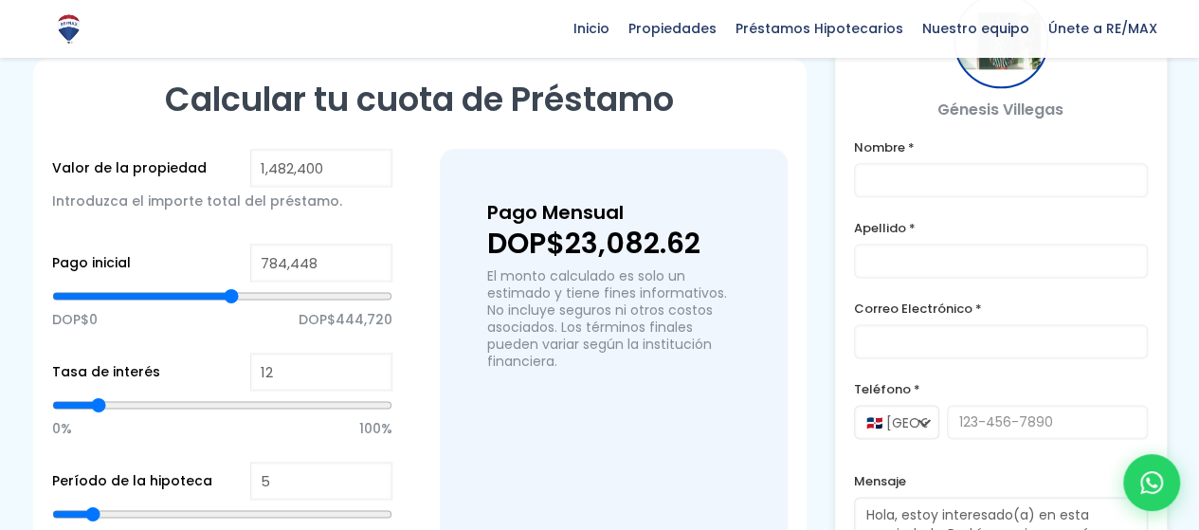
type input "781569"
type input "778,691"
type input "778691"
type input "775,812"
type input "775812"
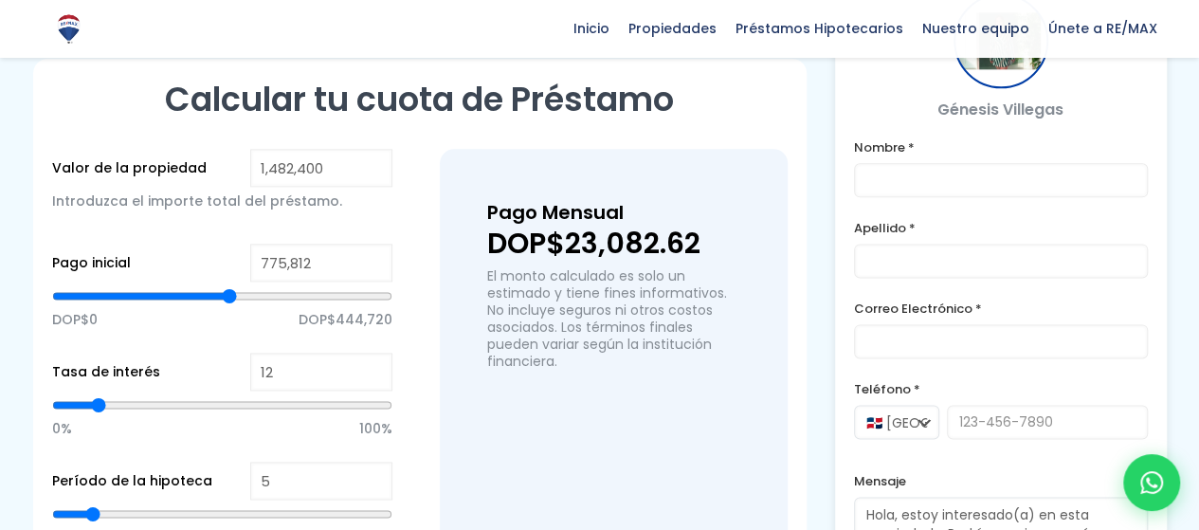
click at [229, 297] on input "range" at bounding box center [222, 295] width 340 height 19
drag, startPoint x: 370, startPoint y: 249, endPoint x: 206, endPoint y: 251, distance: 164.0
click at [208, 251] on div "Pago inicial 775,812 DOP$0 DOP$444,720" at bounding box center [222, 298] width 340 height 109
type input "5"
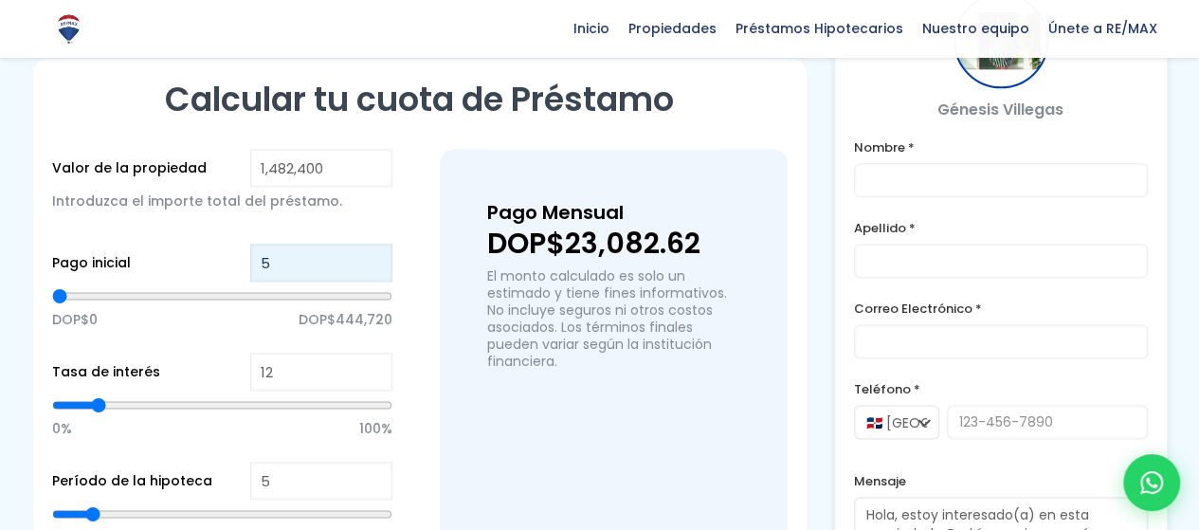
type input "50"
type input "500"
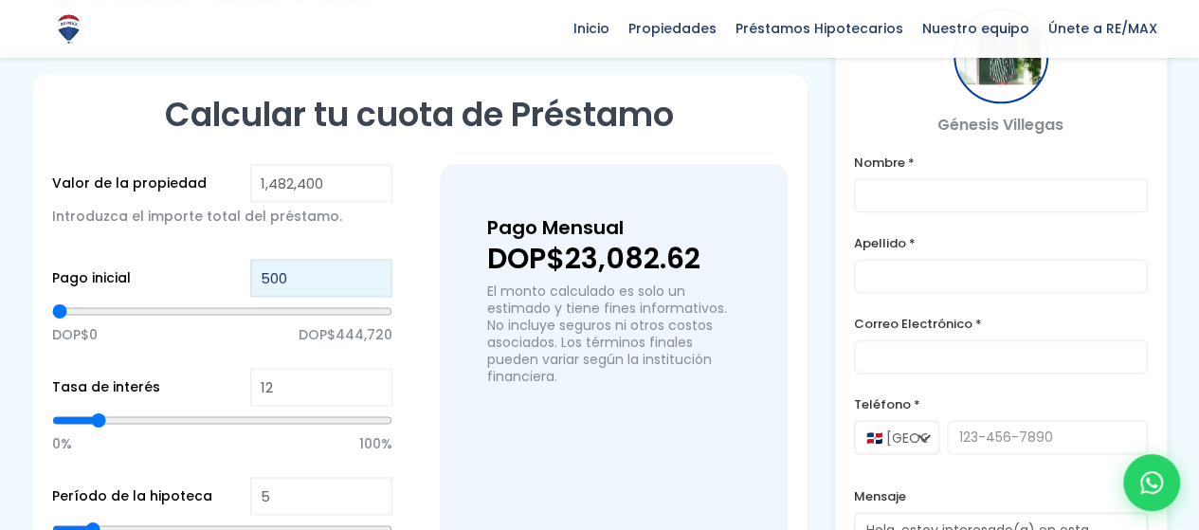
scroll to position [1327, 0]
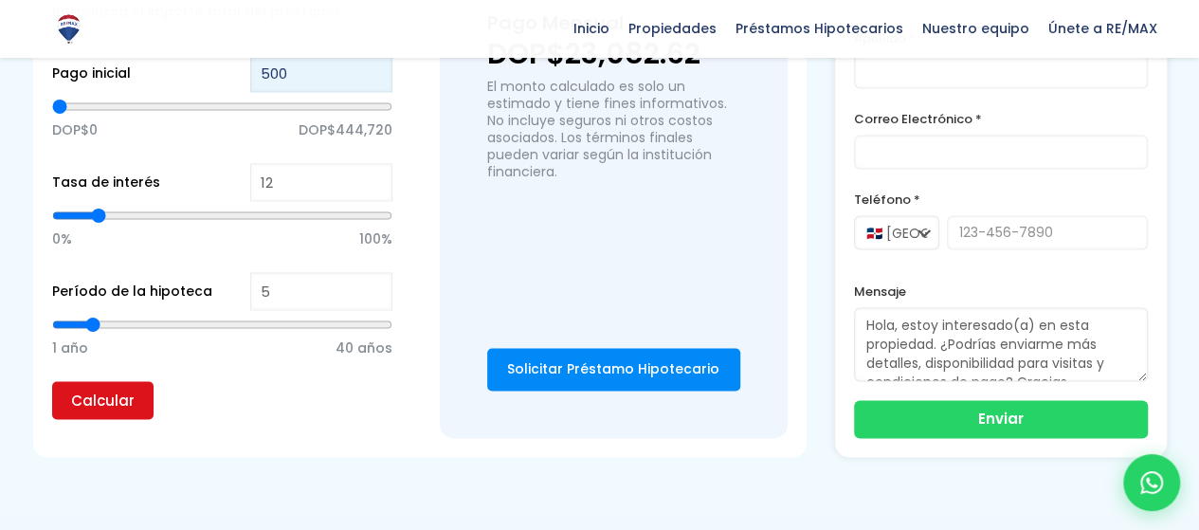
type input "500"
click at [125, 414] on input "Calcular" at bounding box center [102, 400] width 101 height 38
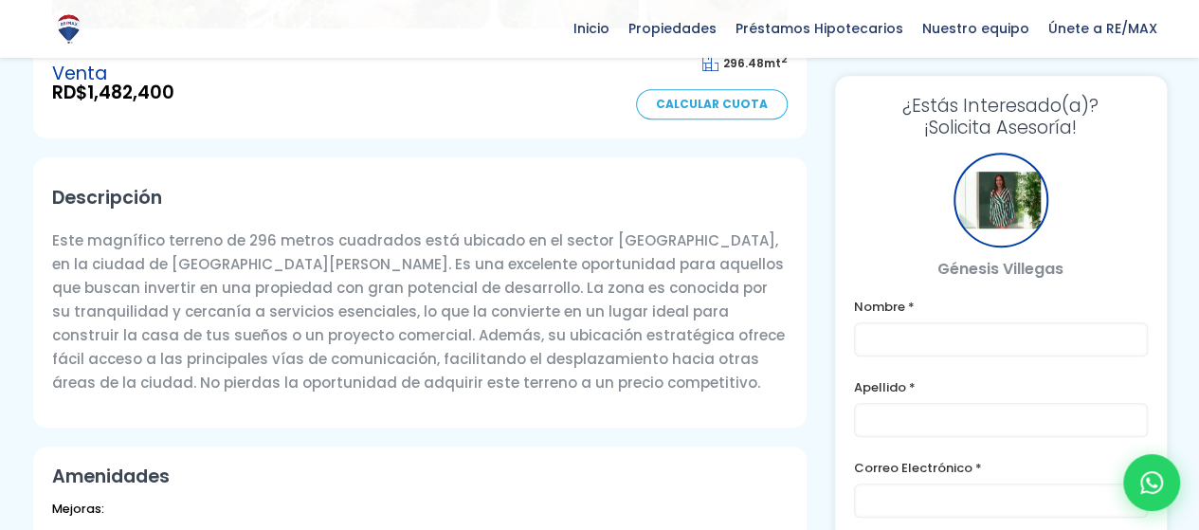
scroll to position [379, 0]
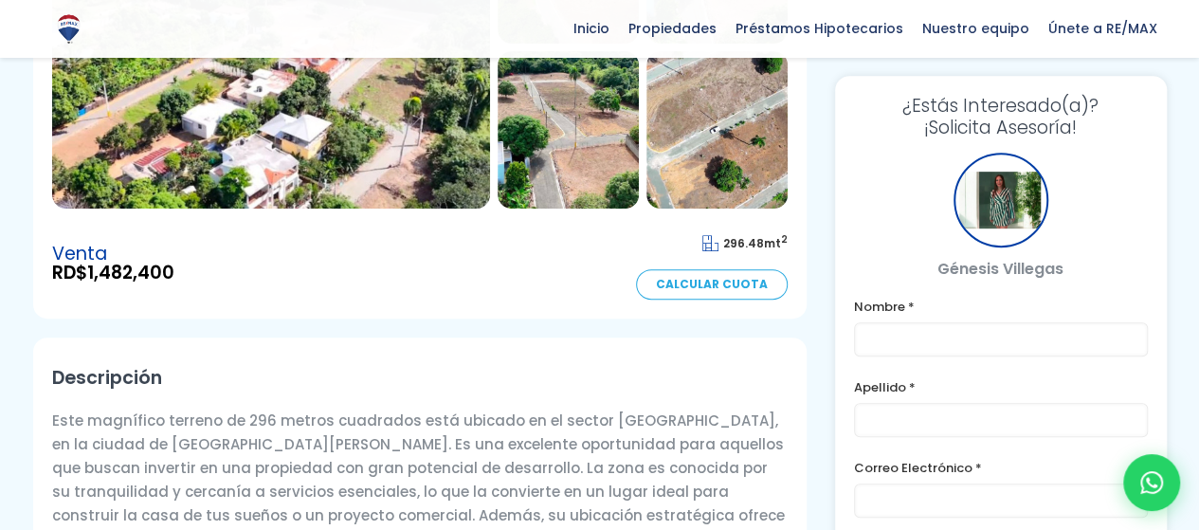
click at [1008, 194] on div at bounding box center [1000, 200] width 95 height 95
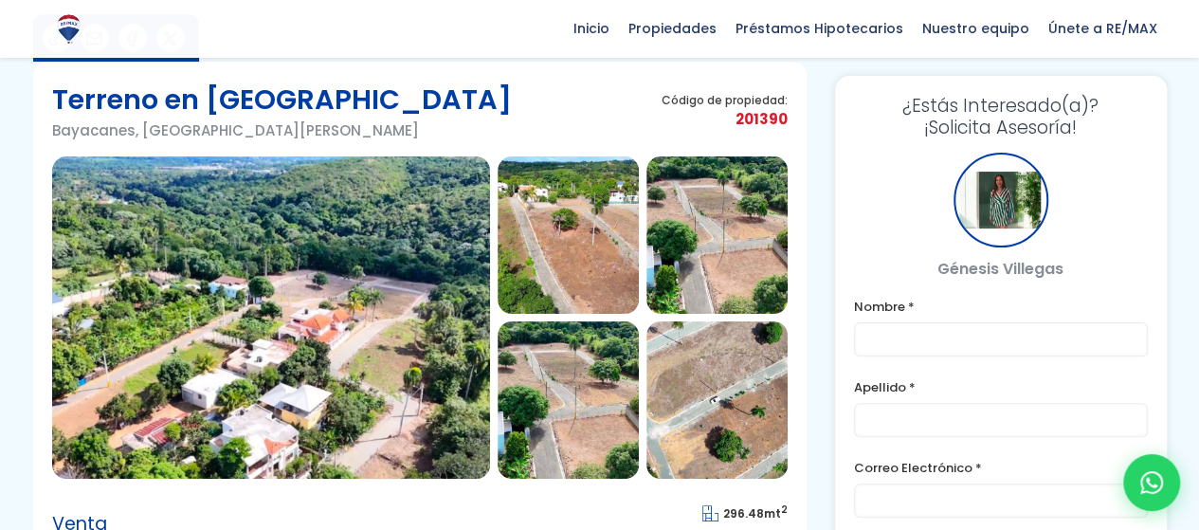
scroll to position [95, 0]
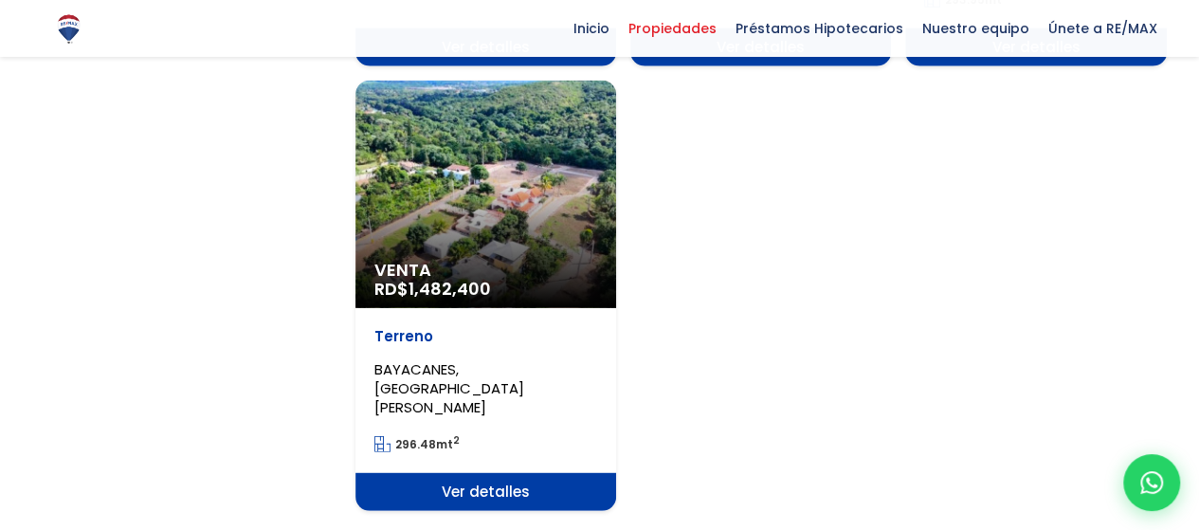
scroll to position [2370, 0]
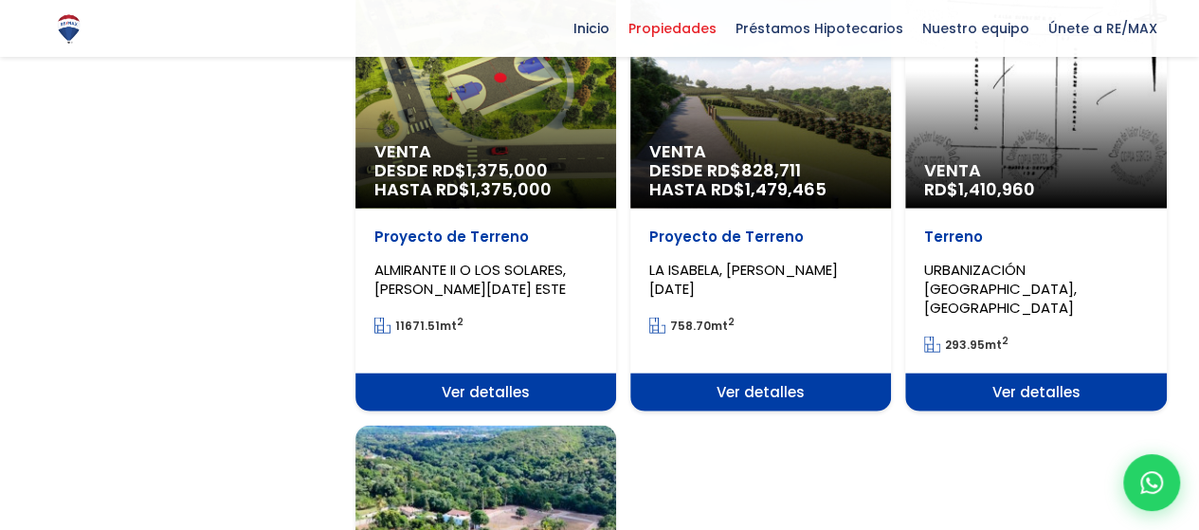
scroll to position [1990, 0]
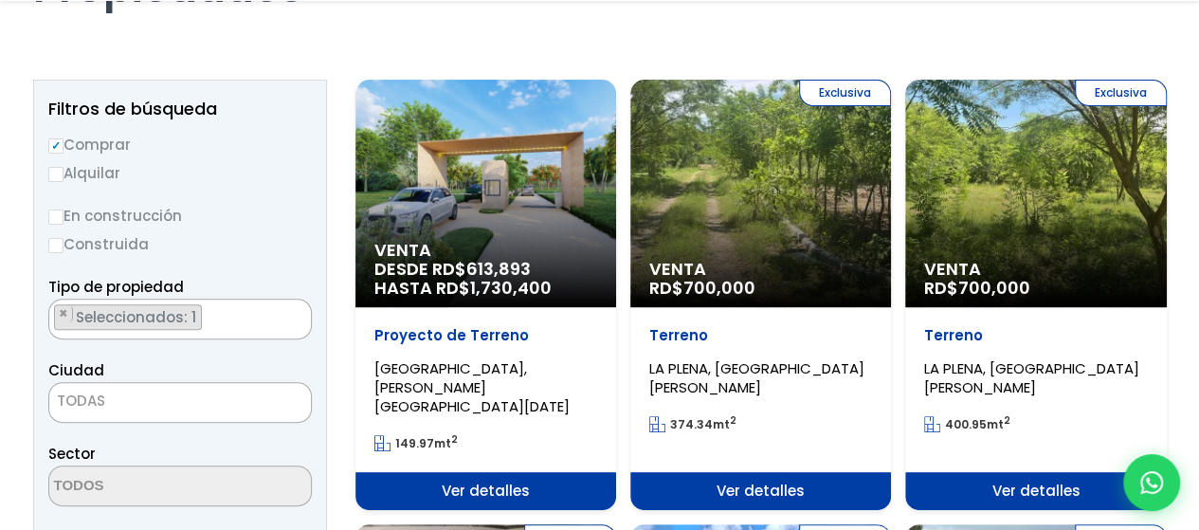
scroll to position [190, 0]
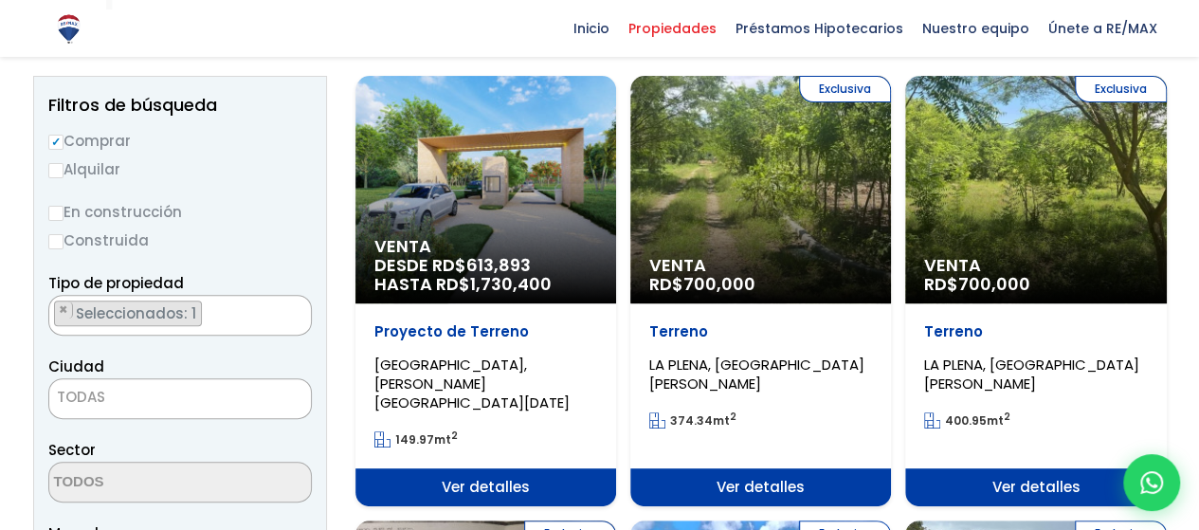
click at [842, 205] on div "Exclusiva Venta RD$ 700,000" at bounding box center [760, 189] width 261 height 227
click at [819, 183] on div "Exclusiva Venta RD$ 700,000" at bounding box center [760, 189] width 261 height 227
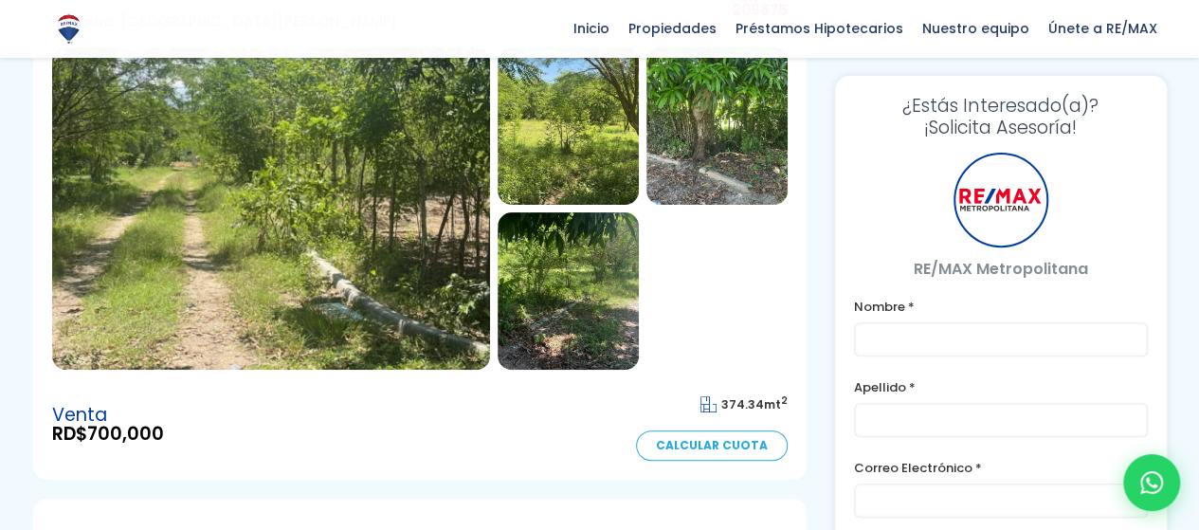
scroll to position [190, 0]
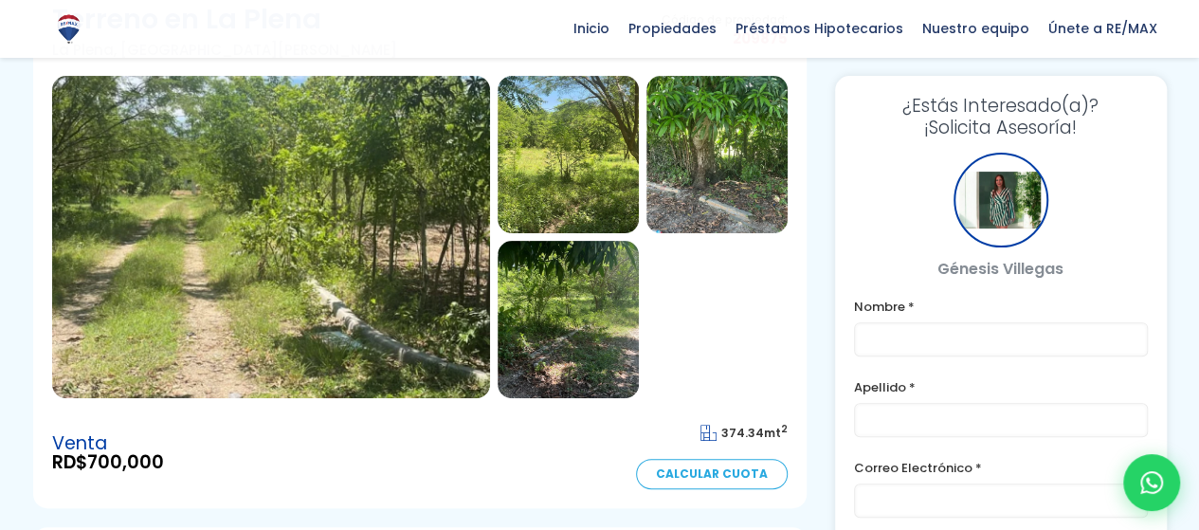
click at [713, 166] on img at bounding box center [716, 154] width 141 height 157
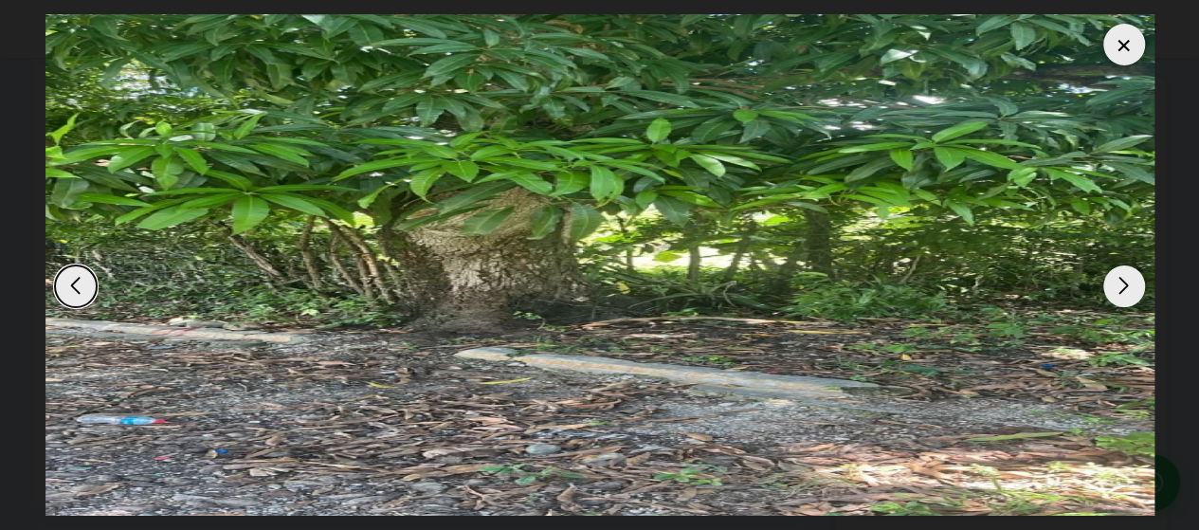
click at [1107, 289] on div "Next slide" at bounding box center [1124, 286] width 42 height 42
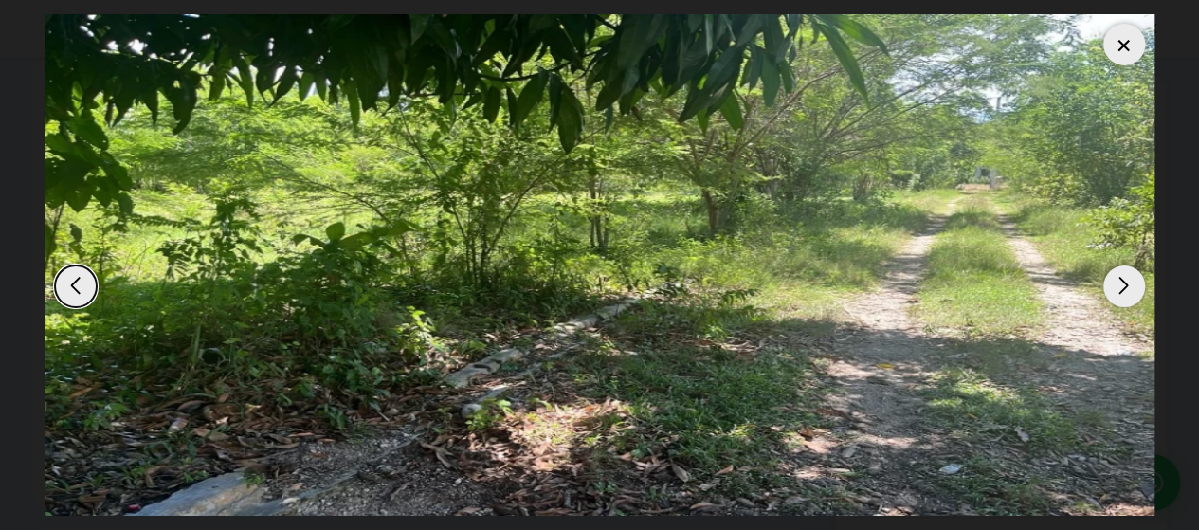
click at [1107, 289] on div "Next slide" at bounding box center [1124, 286] width 42 height 42
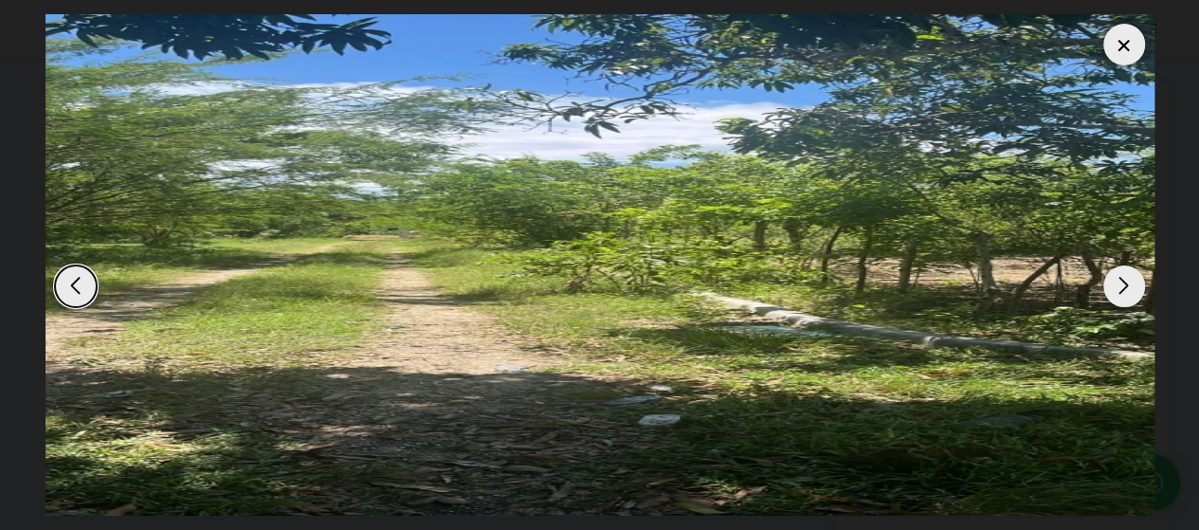
click at [1121, 43] on div at bounding box center [1124, 45] width 42 height 42
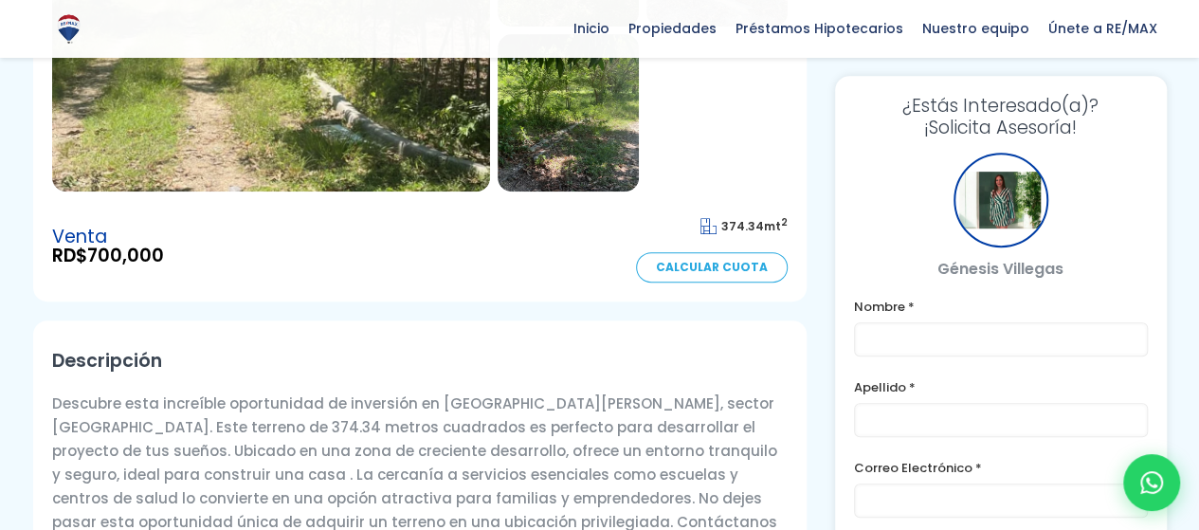
scroll to position [379, 0]
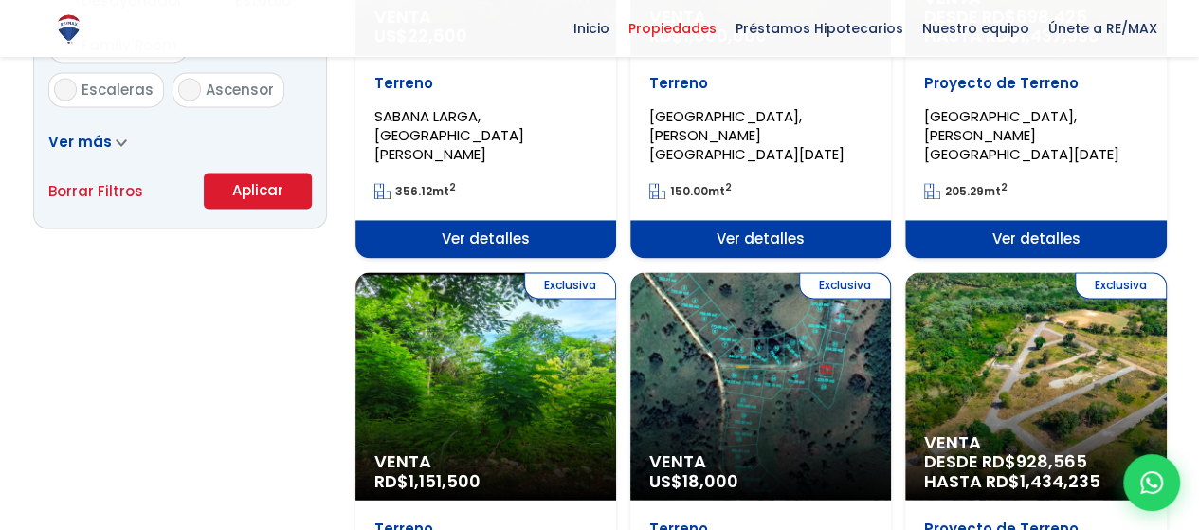
scroll to position [1043, 0]
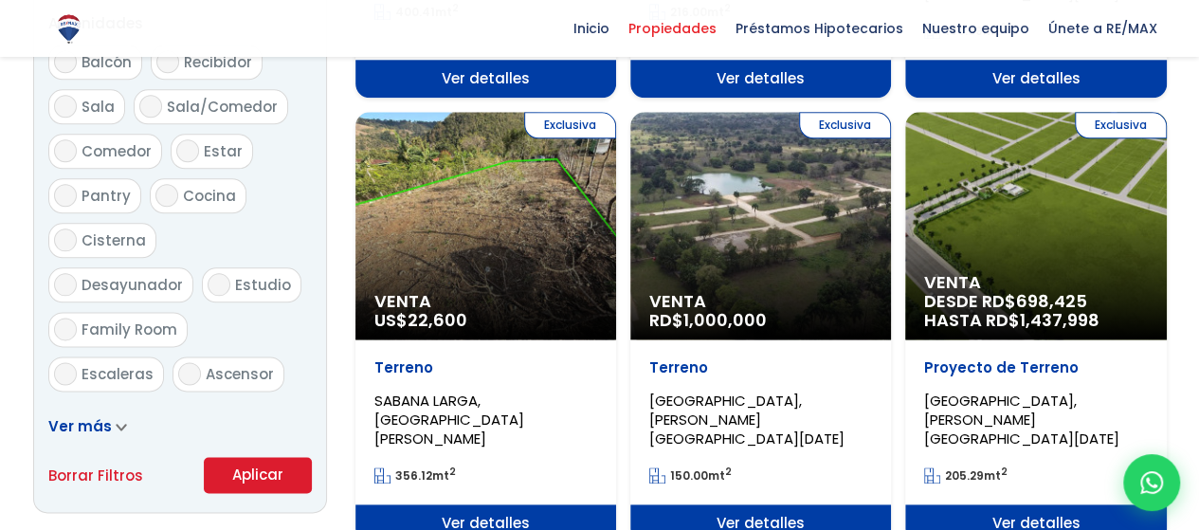
click at [493, 504] on span "Ver detalles" at bounding box center [485, 523] width 261 height 38
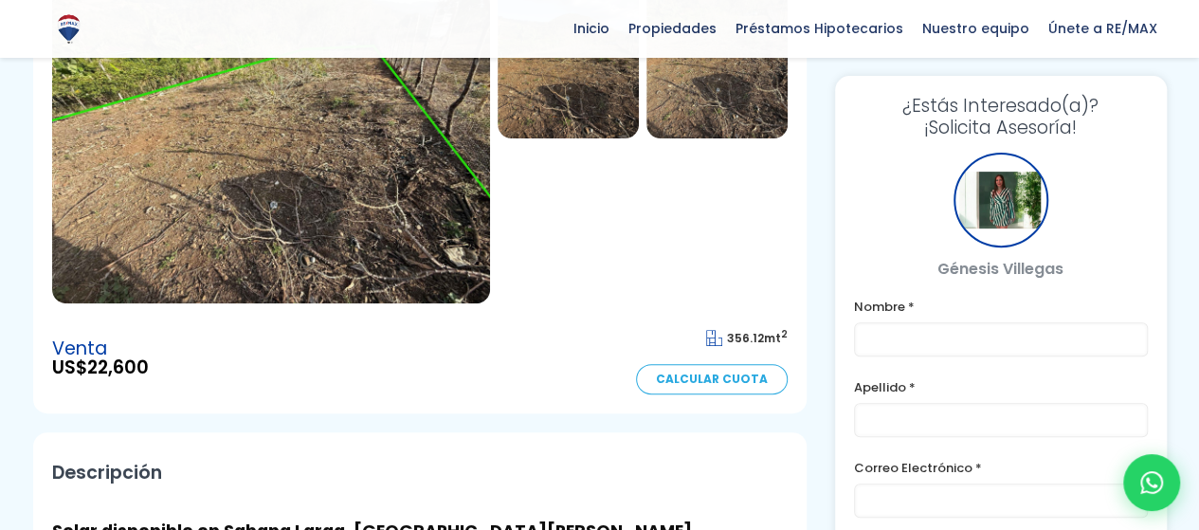
scroll to position [569, 0]
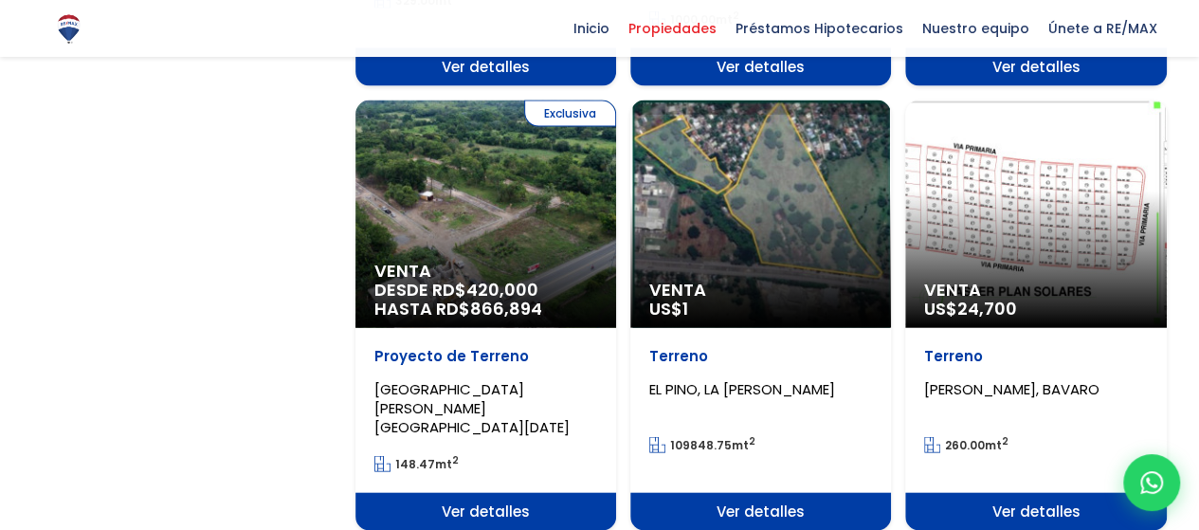
scroll to position [1897, 0]
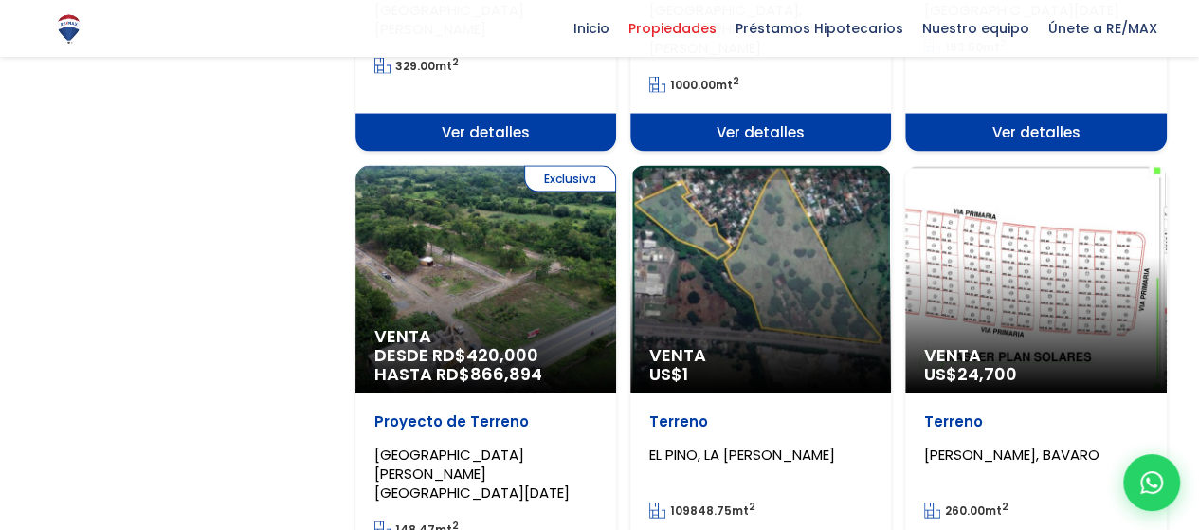
click at [523, 209] on div "Exclusiva Venta DESDE RD$ 420,000 HASTA RD$ 866,894" at bounding box center [485, 279] width 261 height 227
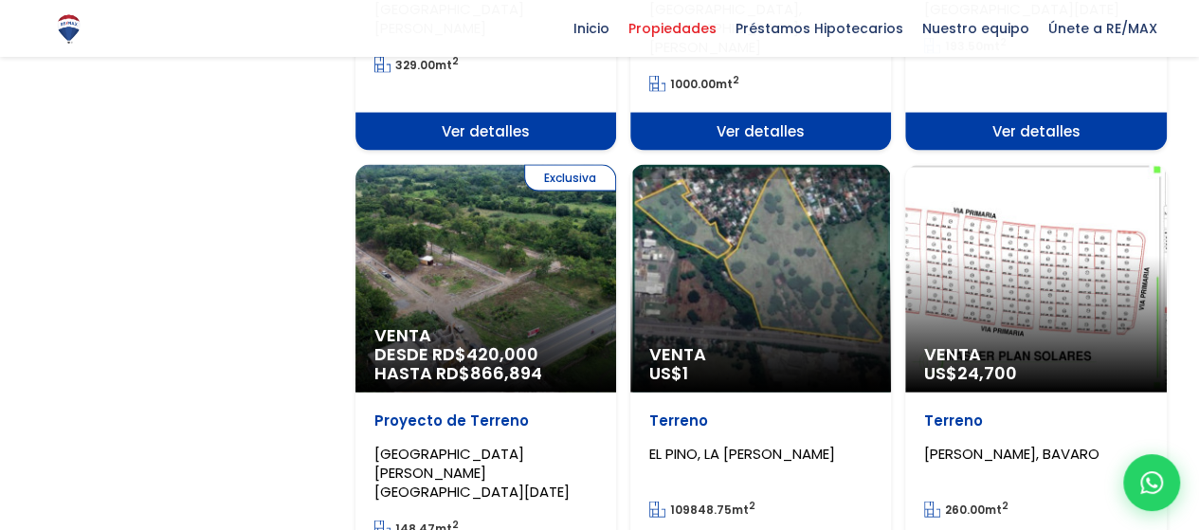
scroll to position [1897, 0]
